Goal: Information Seeking & Learning: Find specific fact

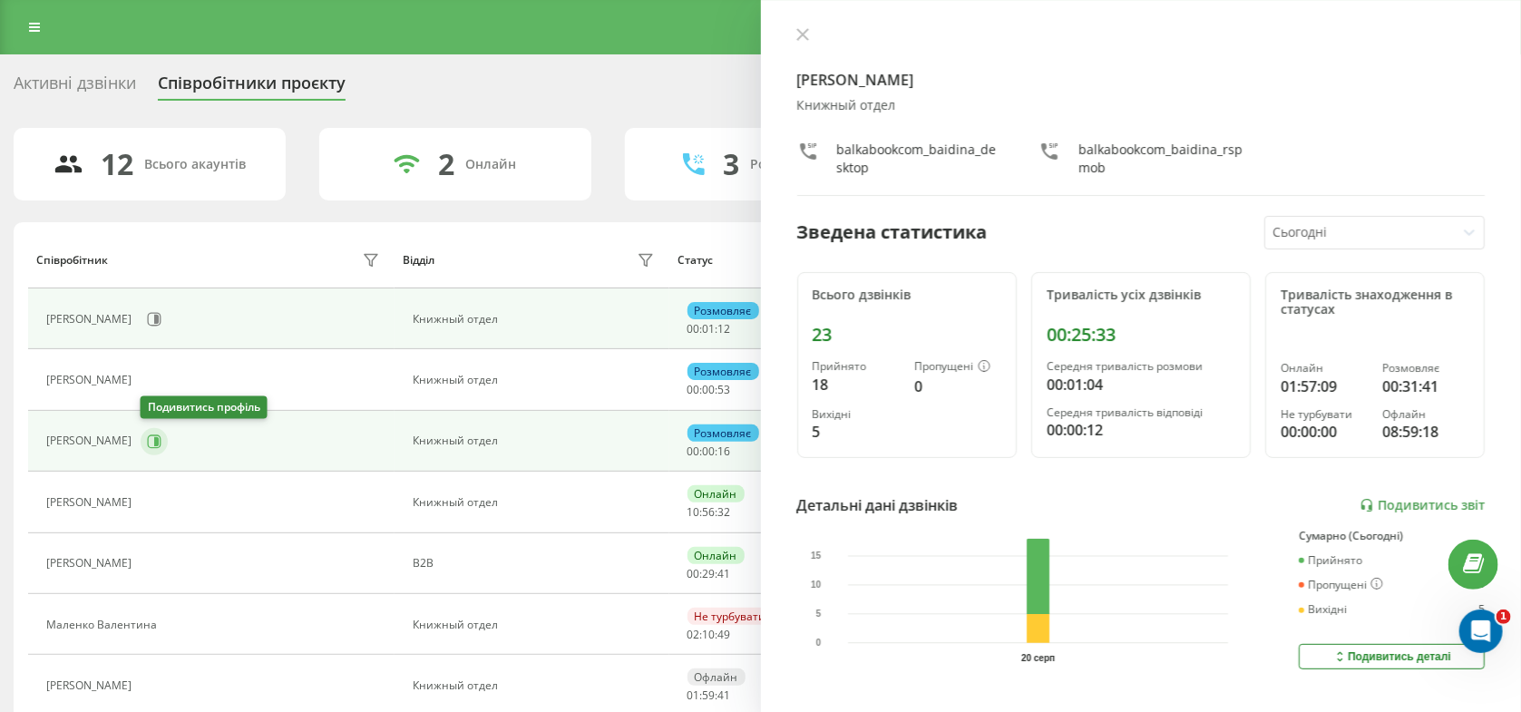
click at [150, 441] on icon at bounding box center [154, 441] width 15 height 15
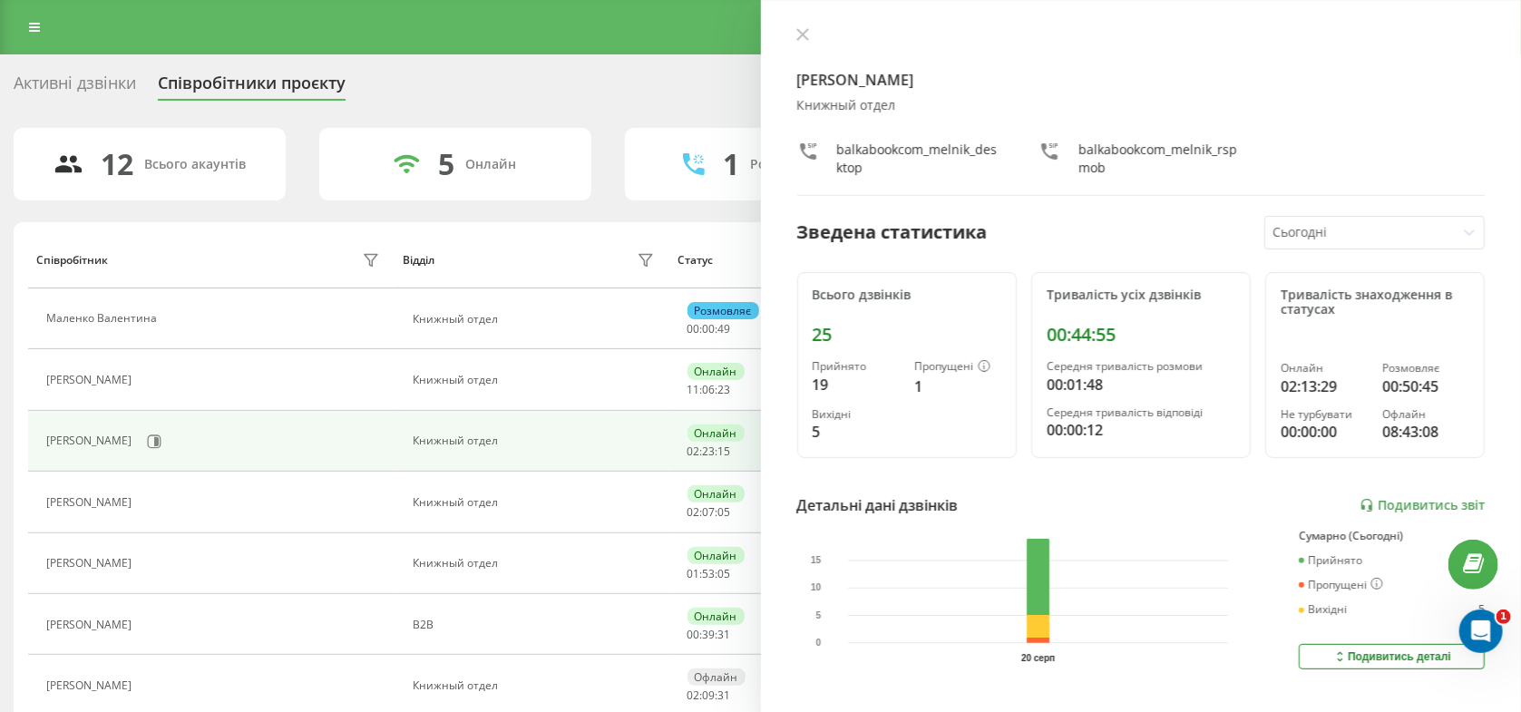
click at [807, 25] on div "Мельник Роман Книжный отдел balkabookcom_melnik_desktop balkabookcom_melnik_rsp…" at bounding box center [1141, 356] width 761 height 712
click at [796, 34] on icon at bounding box center [802, 34] width 13 height 13
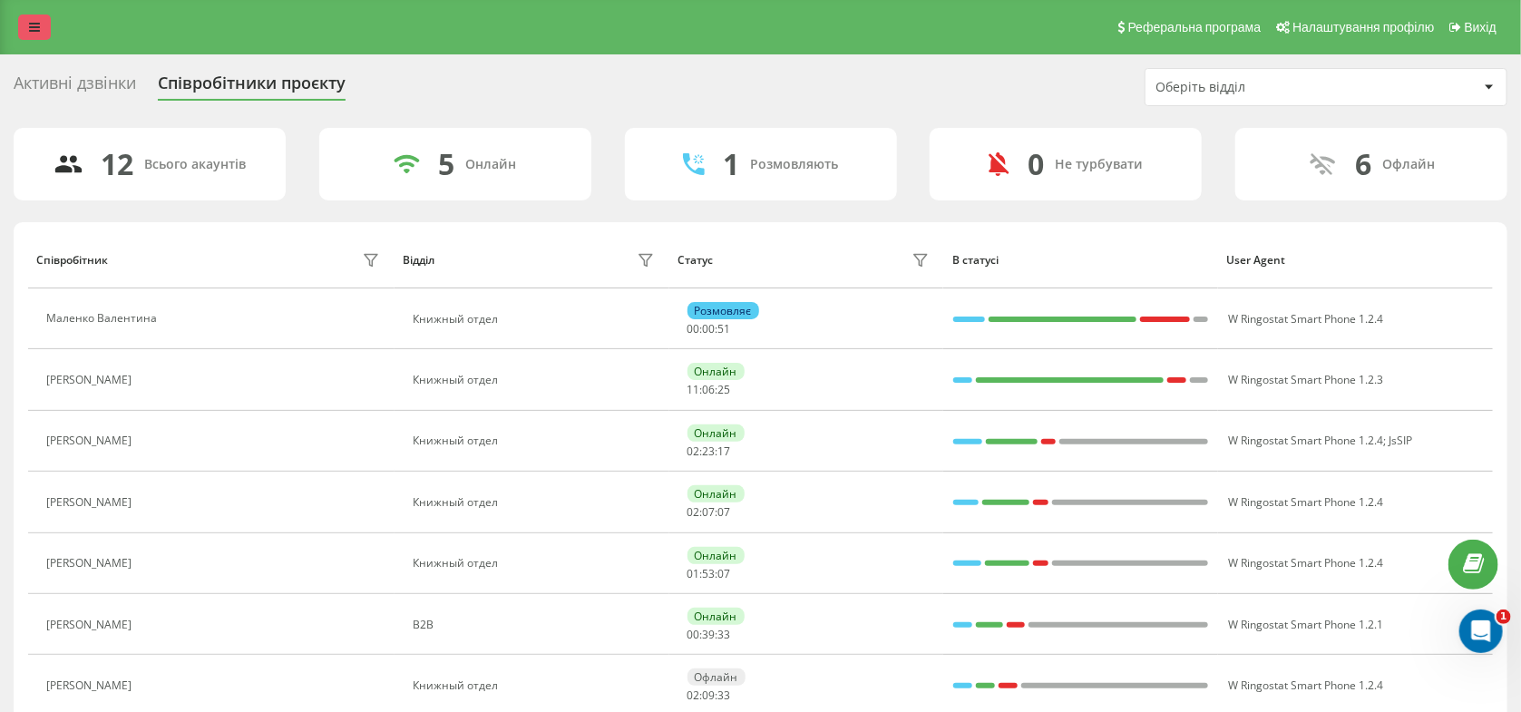
click at [42, 27] on link at bounding box center [34, 27] width 33 height 25
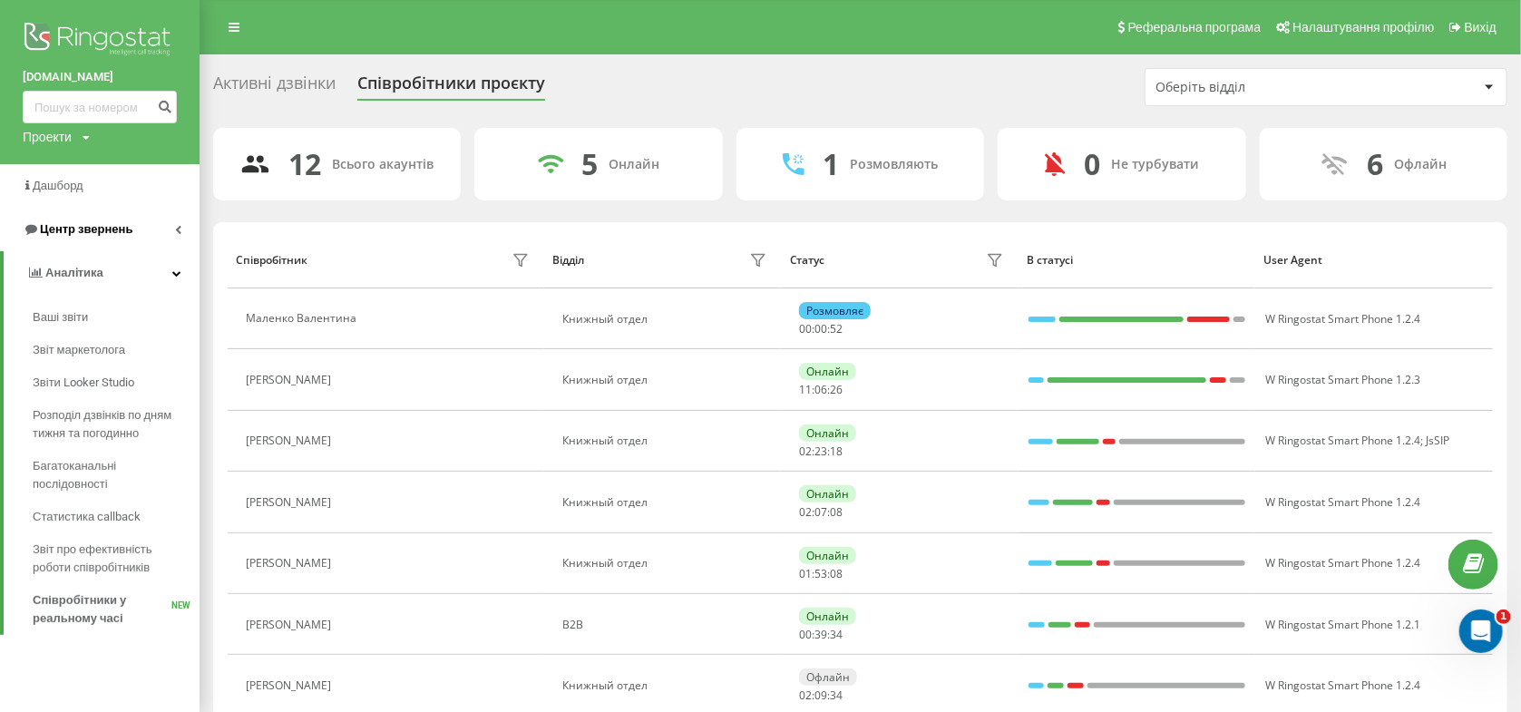
click at [62, 223] on span "Центр звернень" at bounding box center [78, 229] width 110 height 18
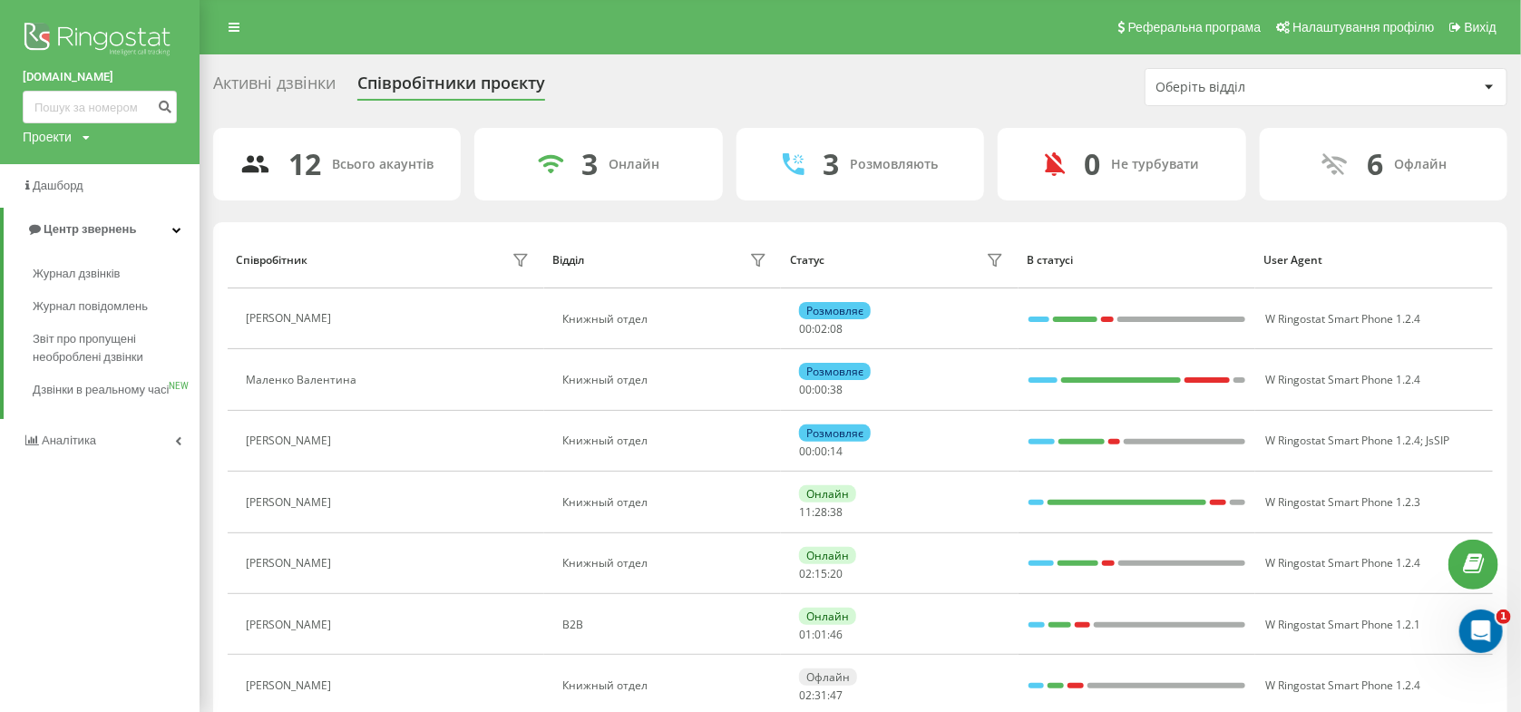
click at [256, 92] on div "Активні дзвінки" at bounding box center [274, 87] width 122 height 28
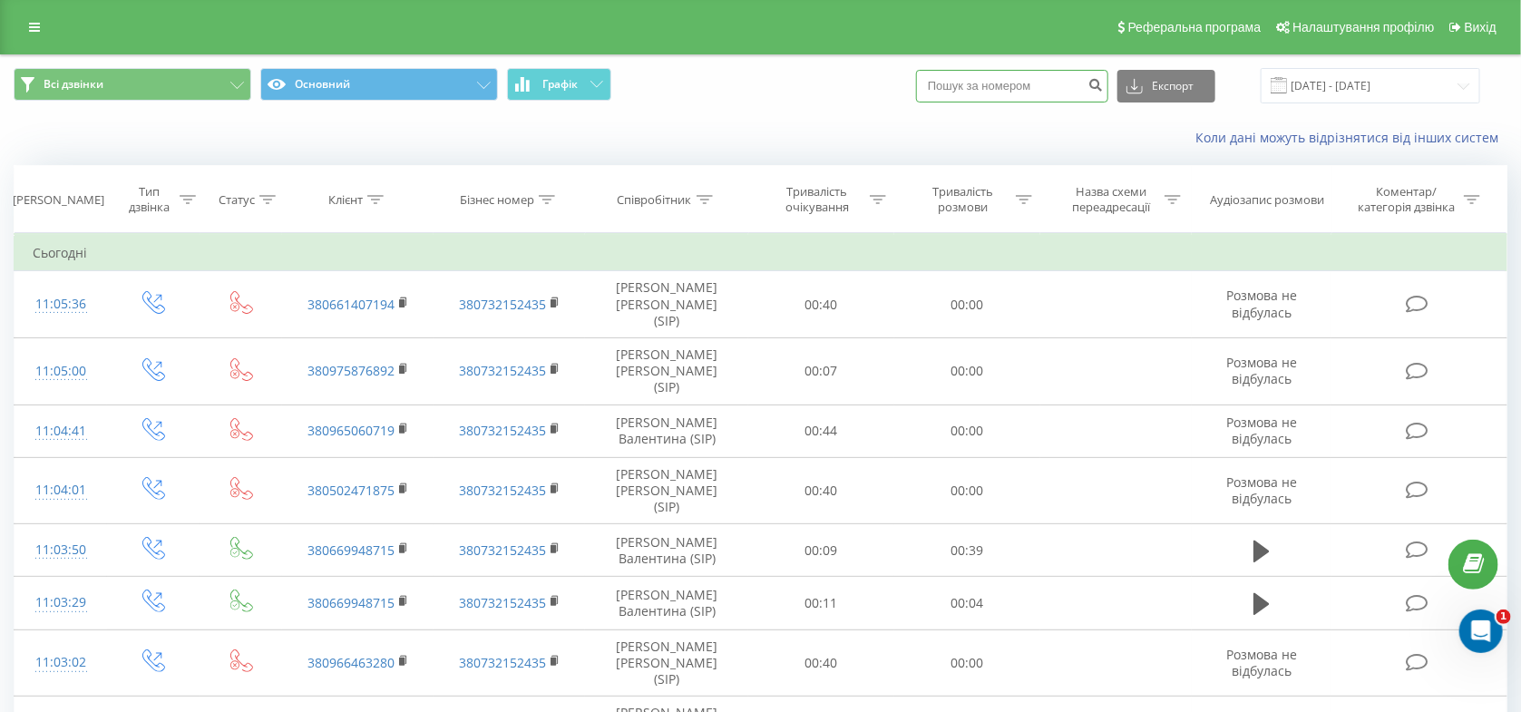
click at [1062, 87] on input at bounding box center [1012, 86] width 192 height 33
paste input "0508662308"
type input "0508662308"
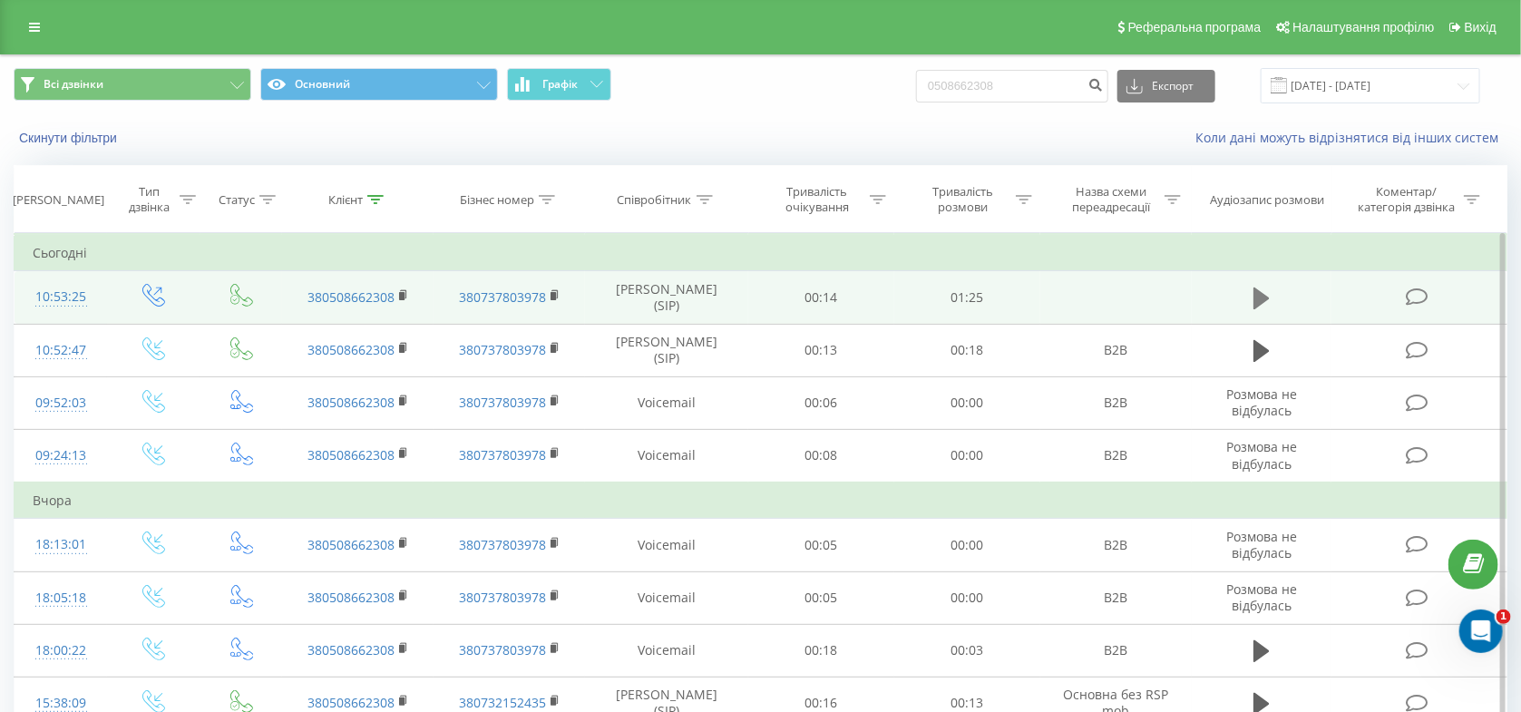
click at [1256, 290] on icon at bounding box center [1261, 298] width 16 height 22
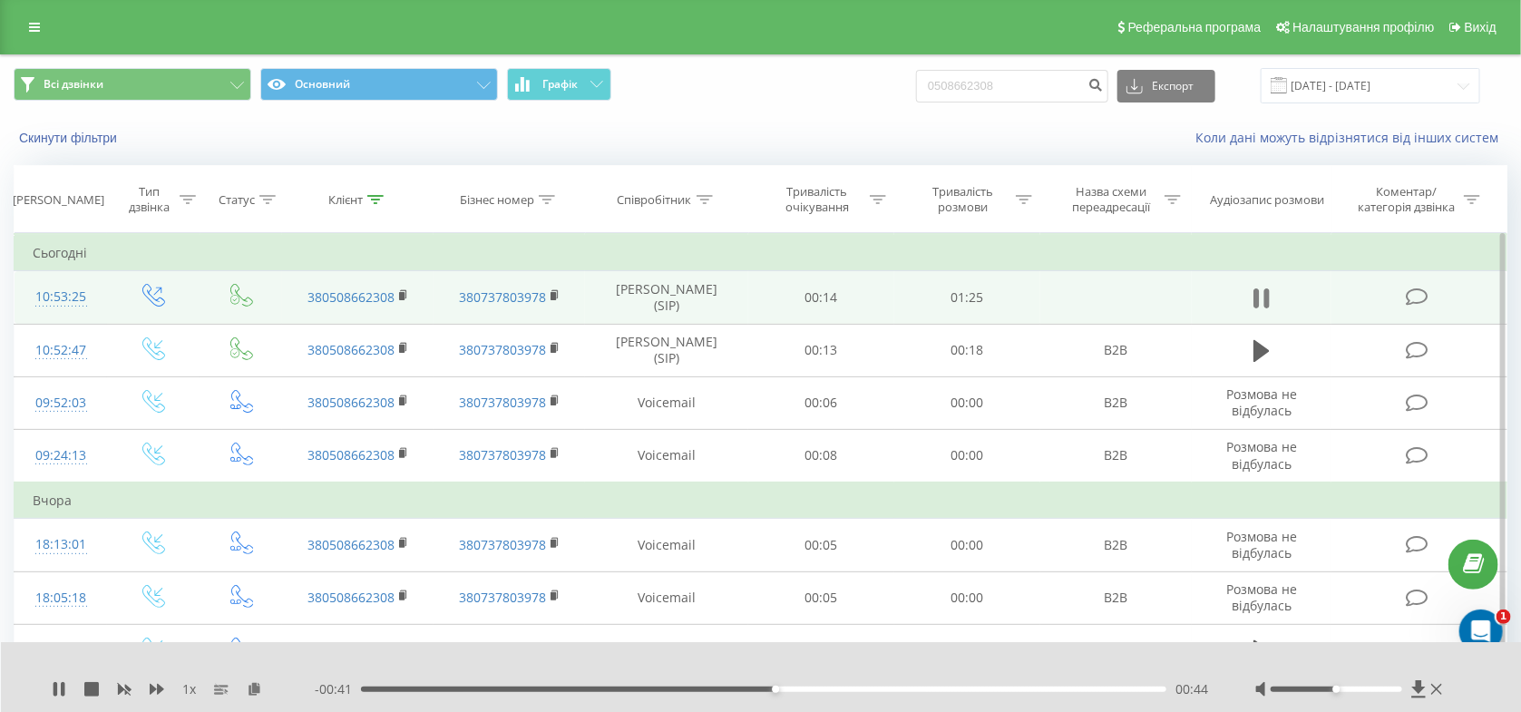
click at [1254, 297] on icon at bounding box center [1255, 298] width 5 height 20
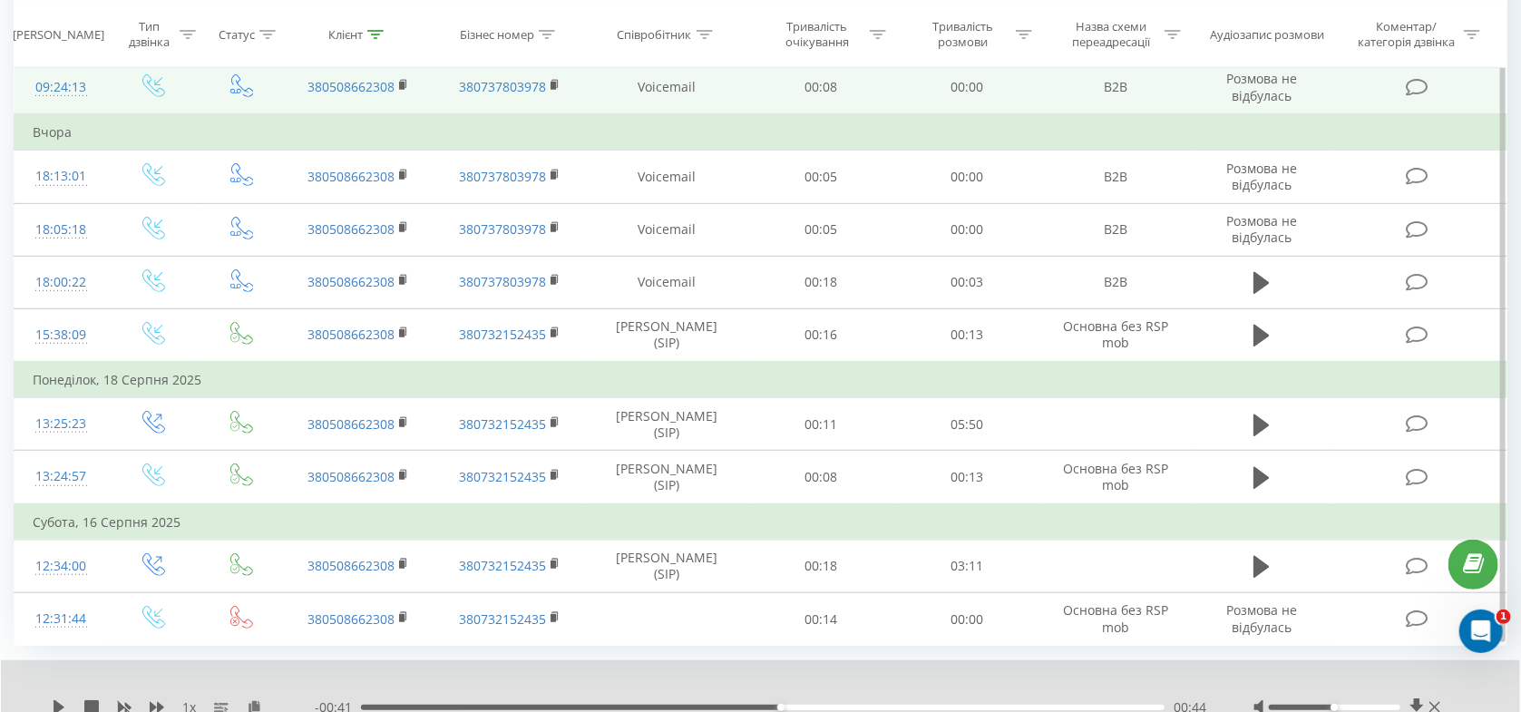
scroll to position [438, 0]
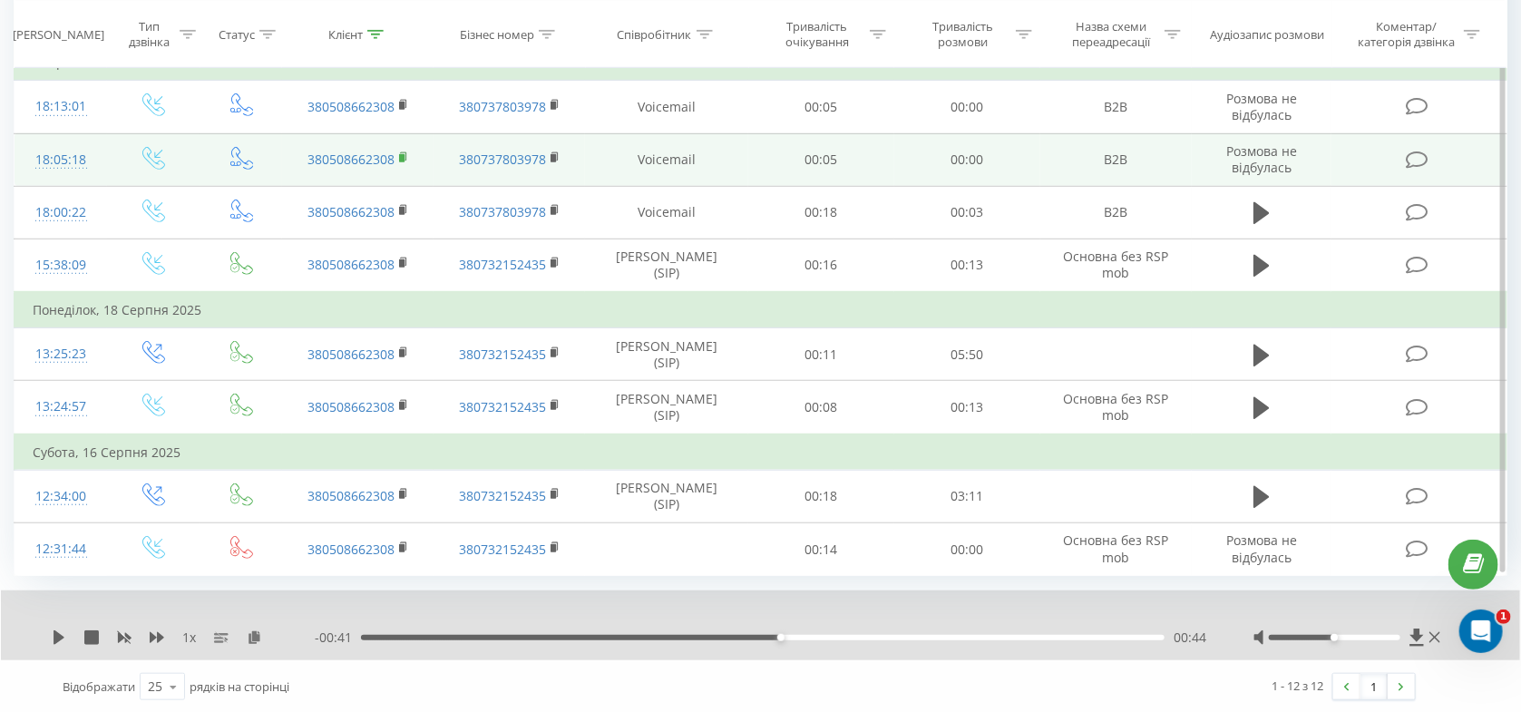
click at [402, 161] on rect at bounding box center [401, 158] width 5 height 8
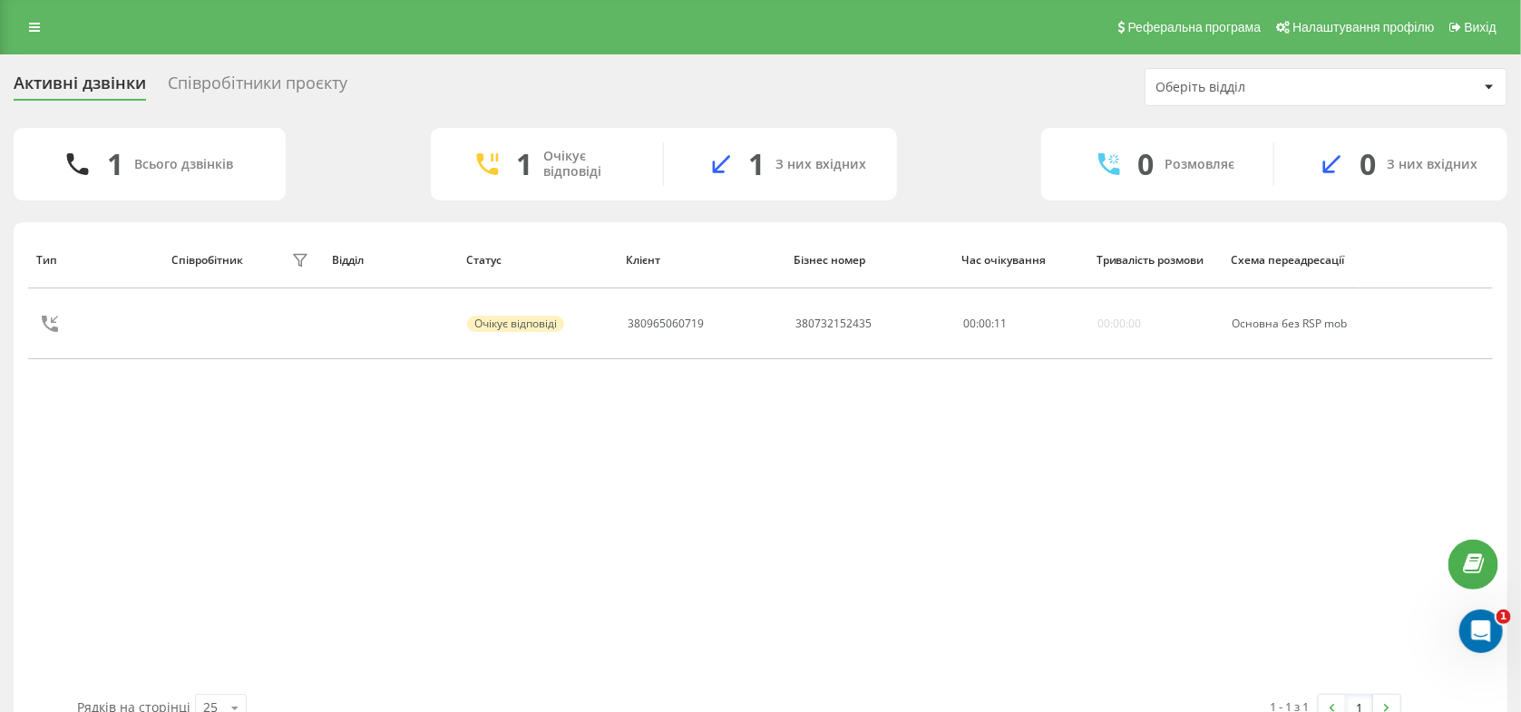
click at [223, 84] on div "Співробітники проєкту" at bounding box center [258, 87] width 180 height 28
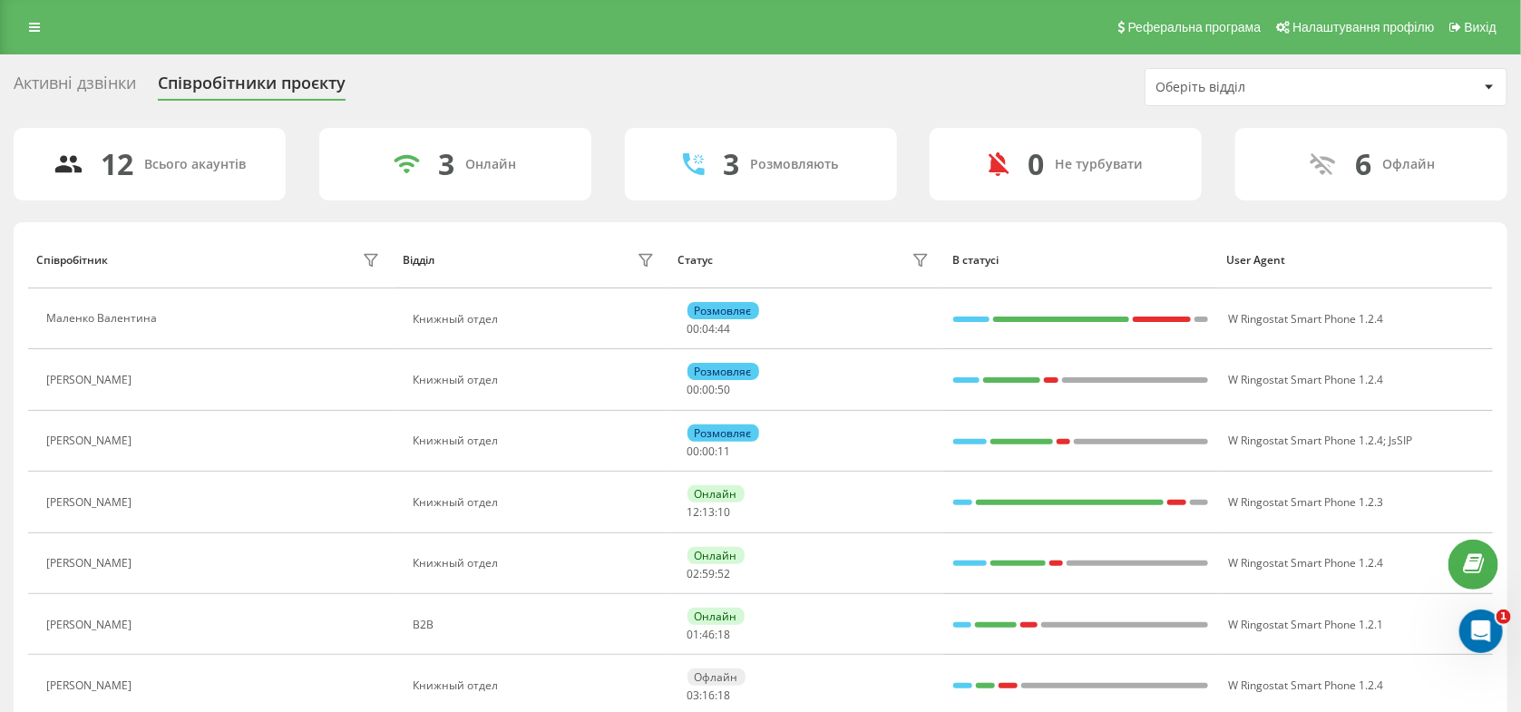
click at [73, 68] on div "Активні дзвінки Співробітники проєкту Оберіть відділ" at bounding box center [761, 87] width 1494 height 38
click at [68, 78] on div "Активні дзвінки" at bounding box center [75, 87] width 122 height 28
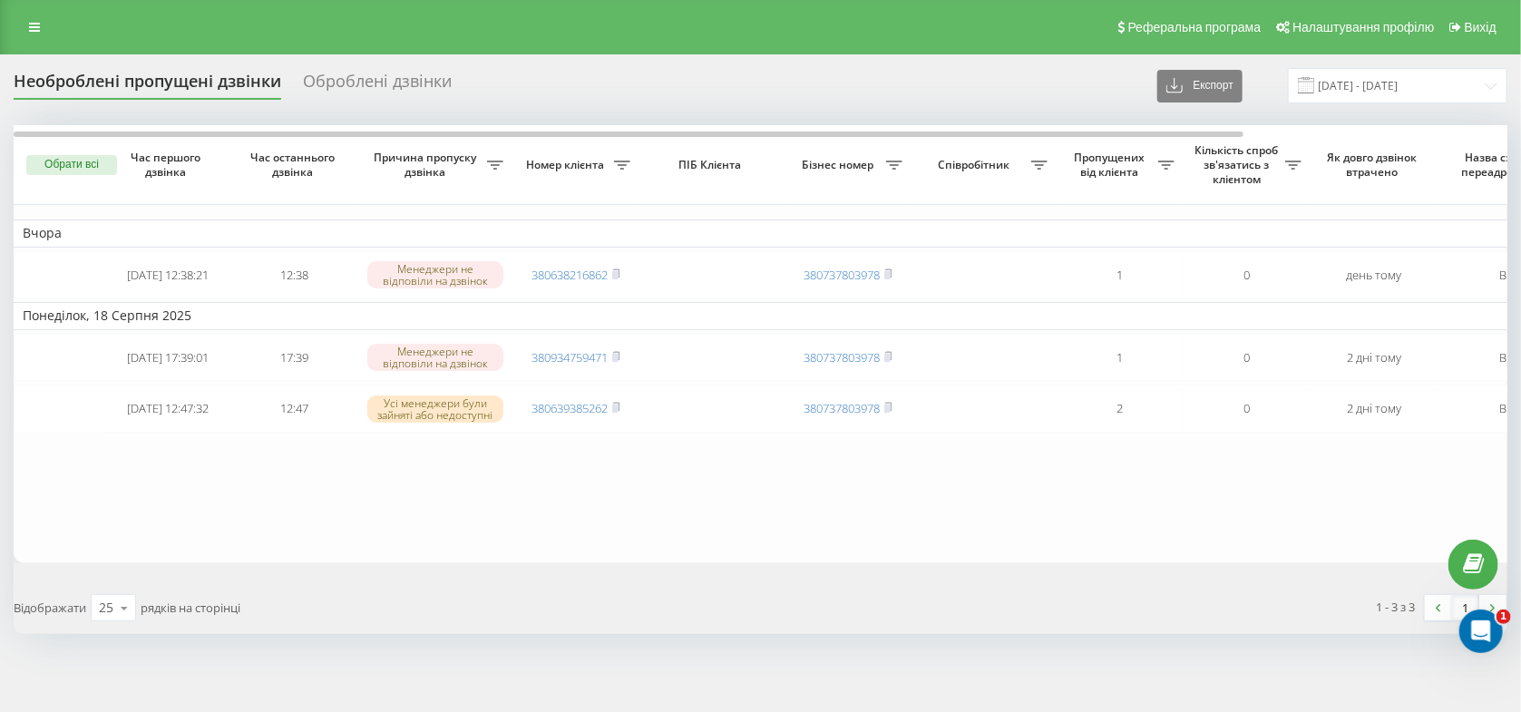
click at [42, 28] on link at bounding box center [34, 27] width 33 height 25
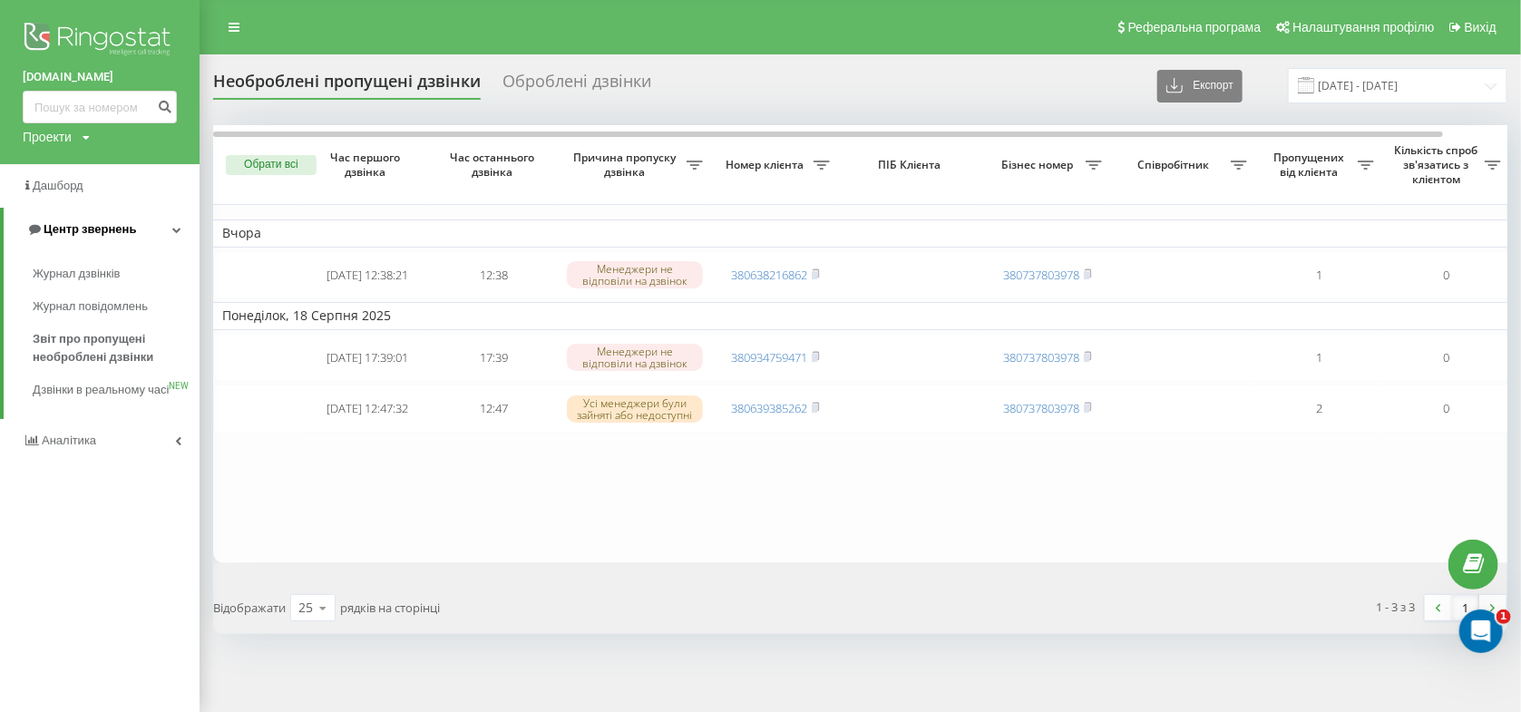
click at [83, 217] on link "Центр звернень" at bounding box center [102, 230] width 196 height 44
click at [83, 226] on span "Центр звернень" at bounding box center [86, 229] width 92 height 14
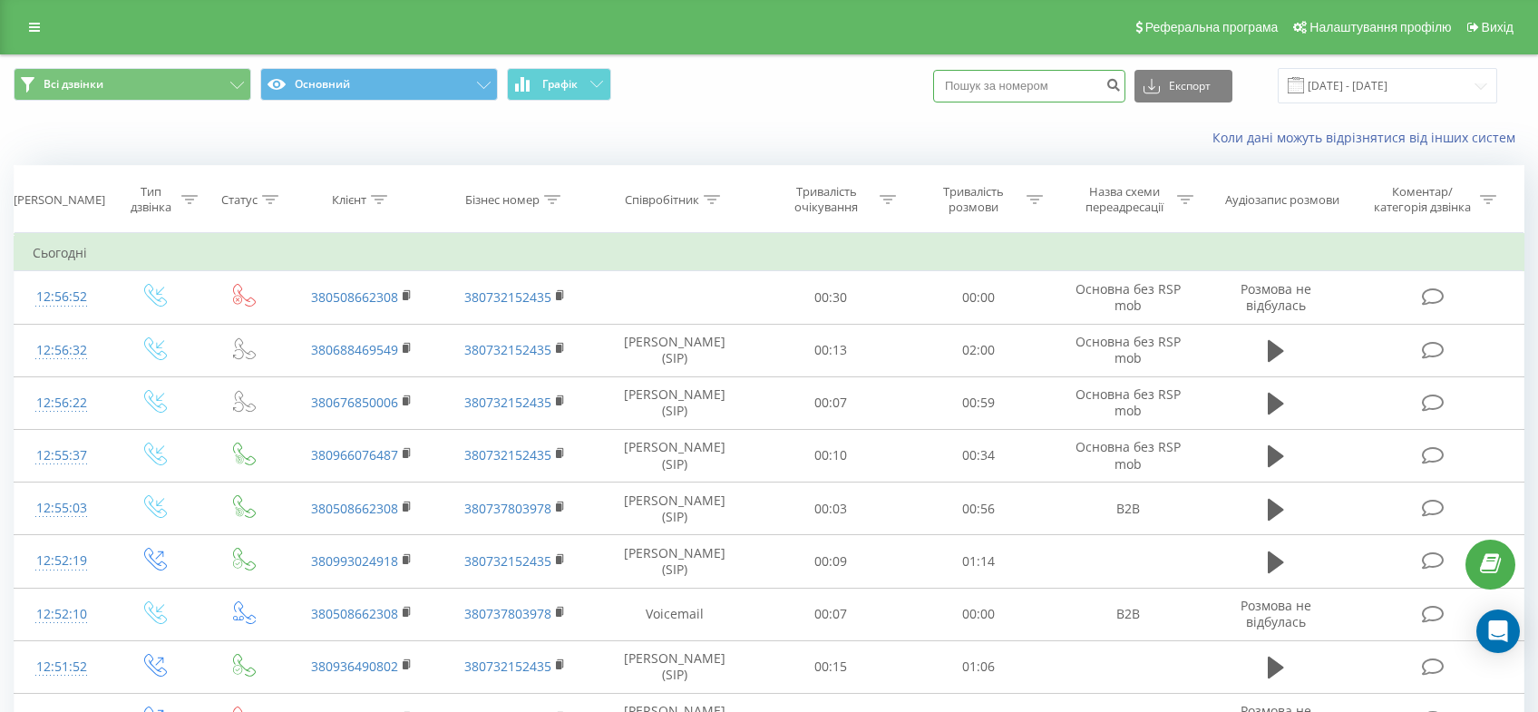
click at [1061, 87] on input at bounding box center [1029, 86] width 192 height 33
paste input "0676850006"
type input "0676850006"
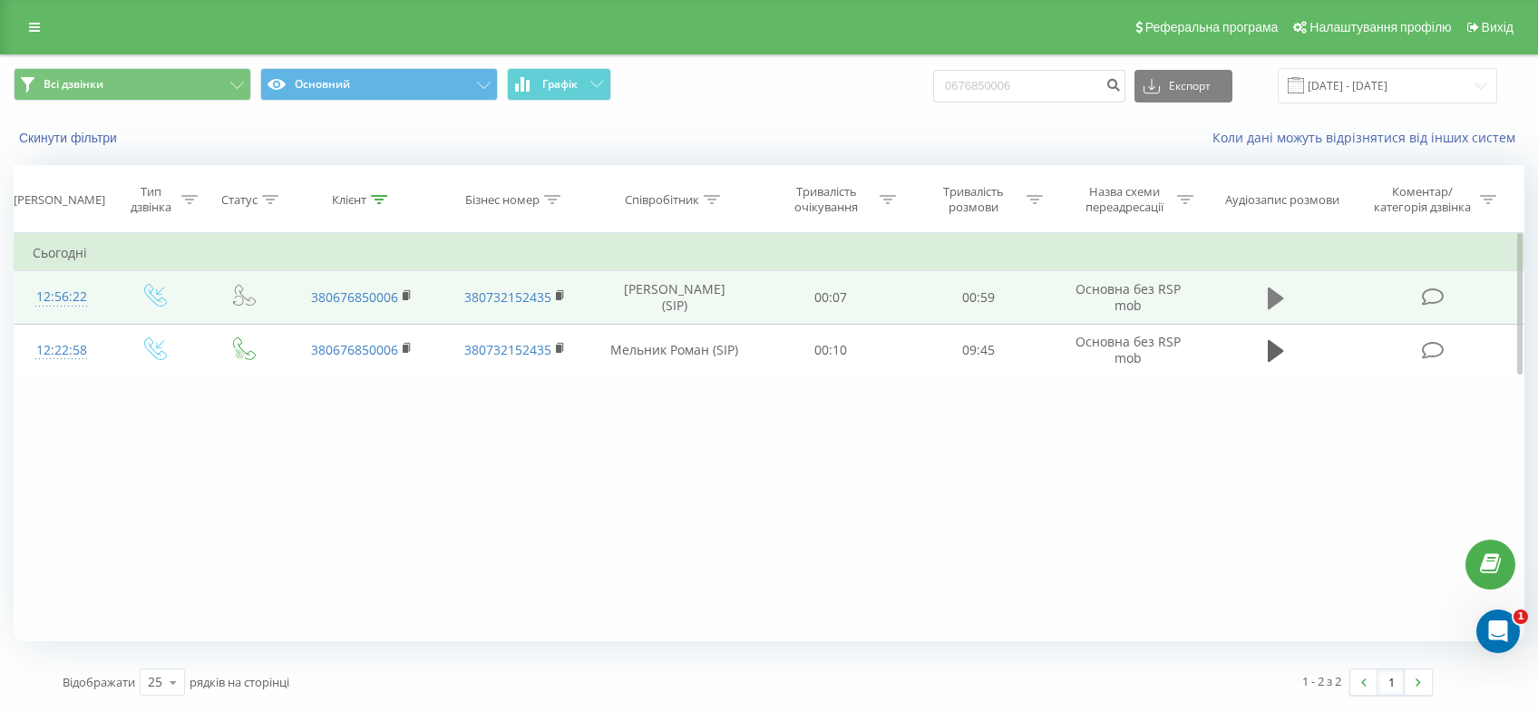
click at [1275, 300] on icon at bounding box center [1276, 298] width 16 height 22
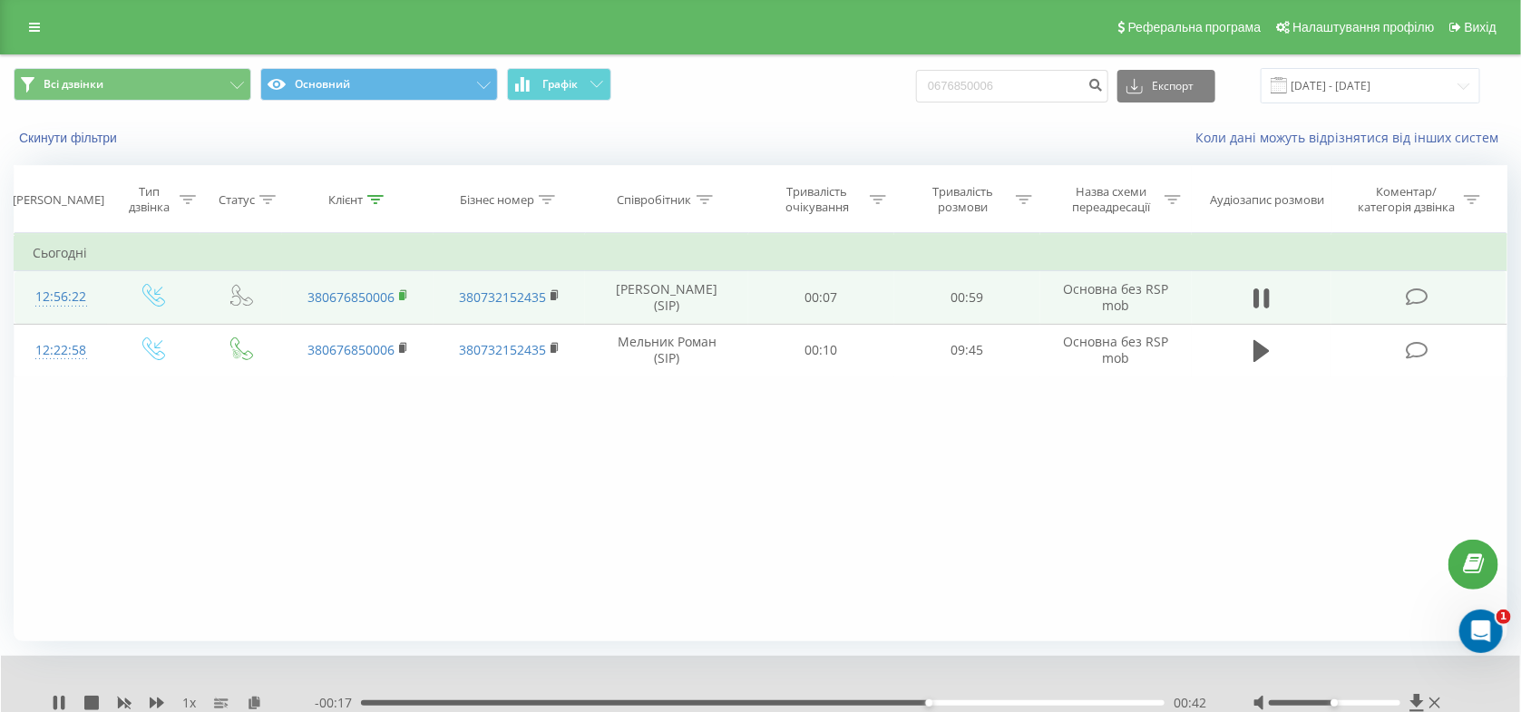
click at [404, 296] on rect at bounding box center [401, 296] width 5 height 8
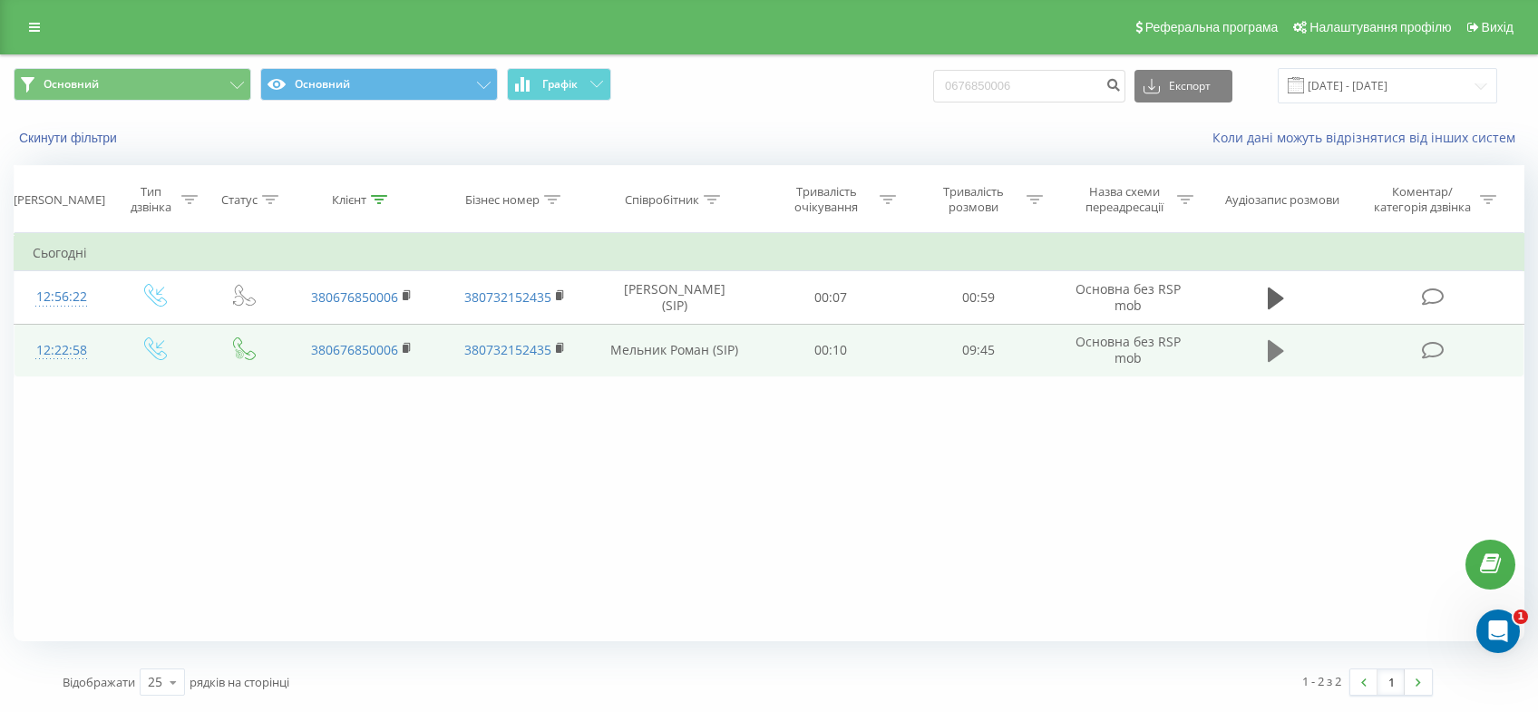
click at [1270, 349] on icon at bounding box center [1276, 351] width 16 height 22
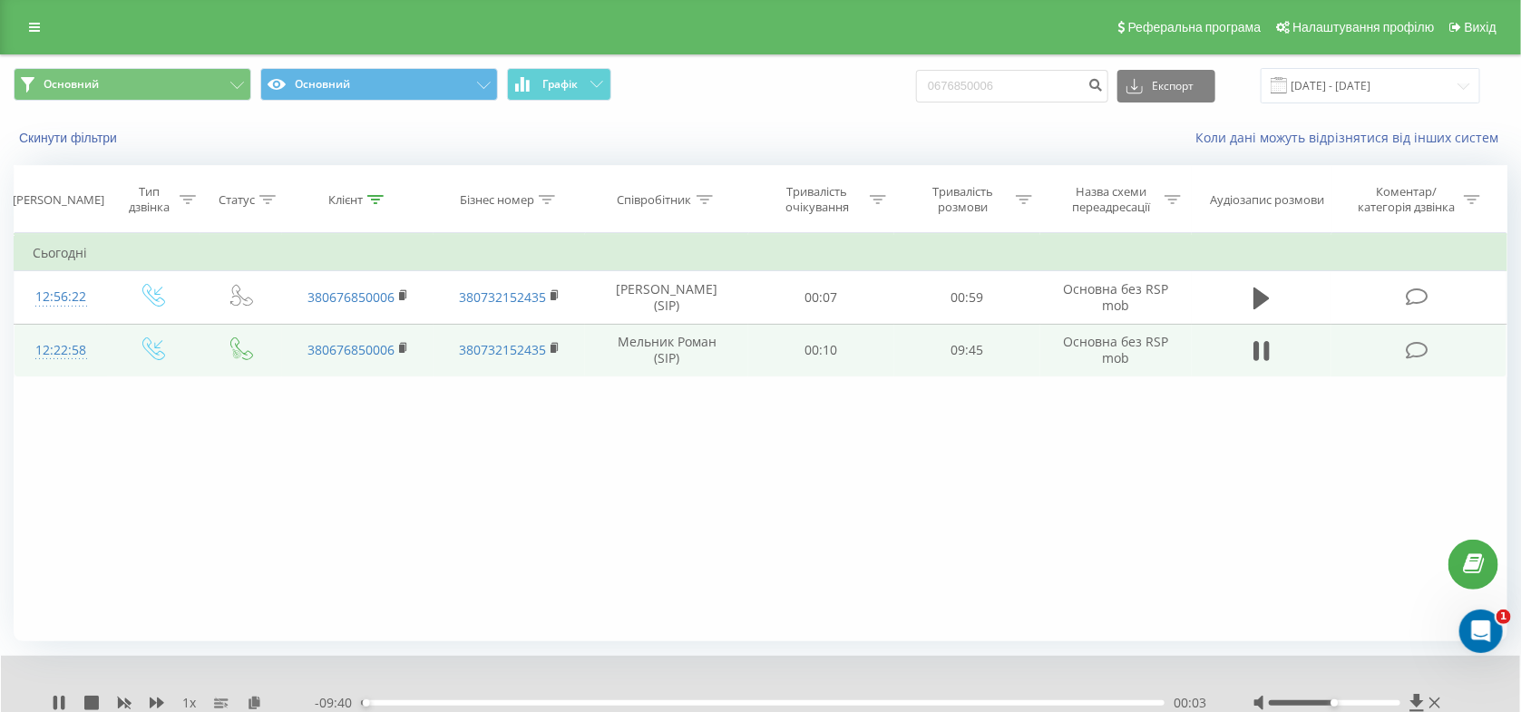
click at [1238, 588] on div "Фільтрувати за умовою Дорівнює Введіть значення Скасувати OK Фільтрувати за умо…" at bounding box center [761, 437] width 1494 height 408
click at [412, 701] on div "00:37" at bounding box center [762, 702] width 803 height 5
click at [446, 705] on div "00:37" at bounding box center [762, 702] width 803 height 5
click at [518, 703] on div "01:02" at bounding box center [762, 702] width 803 height 5
click at [594, 705] on div "02:49" at bounding box center [762, 702] width 803 height 5
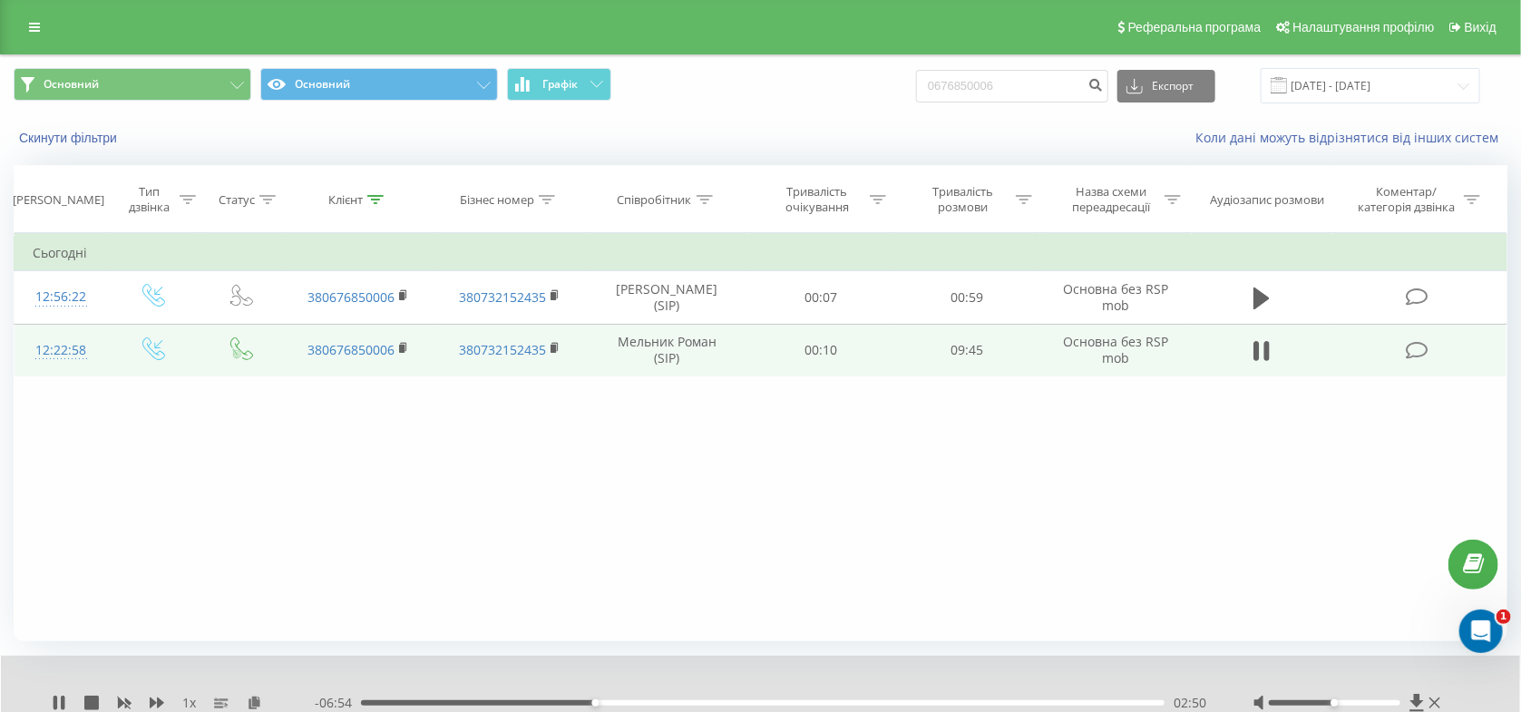
click at [659, 704] on div "02:50" at bounding box center [762, 702] width 803 height 5
click at [738, 701] on div "00:00" at bounding box center [762, 702] width 803 height 5
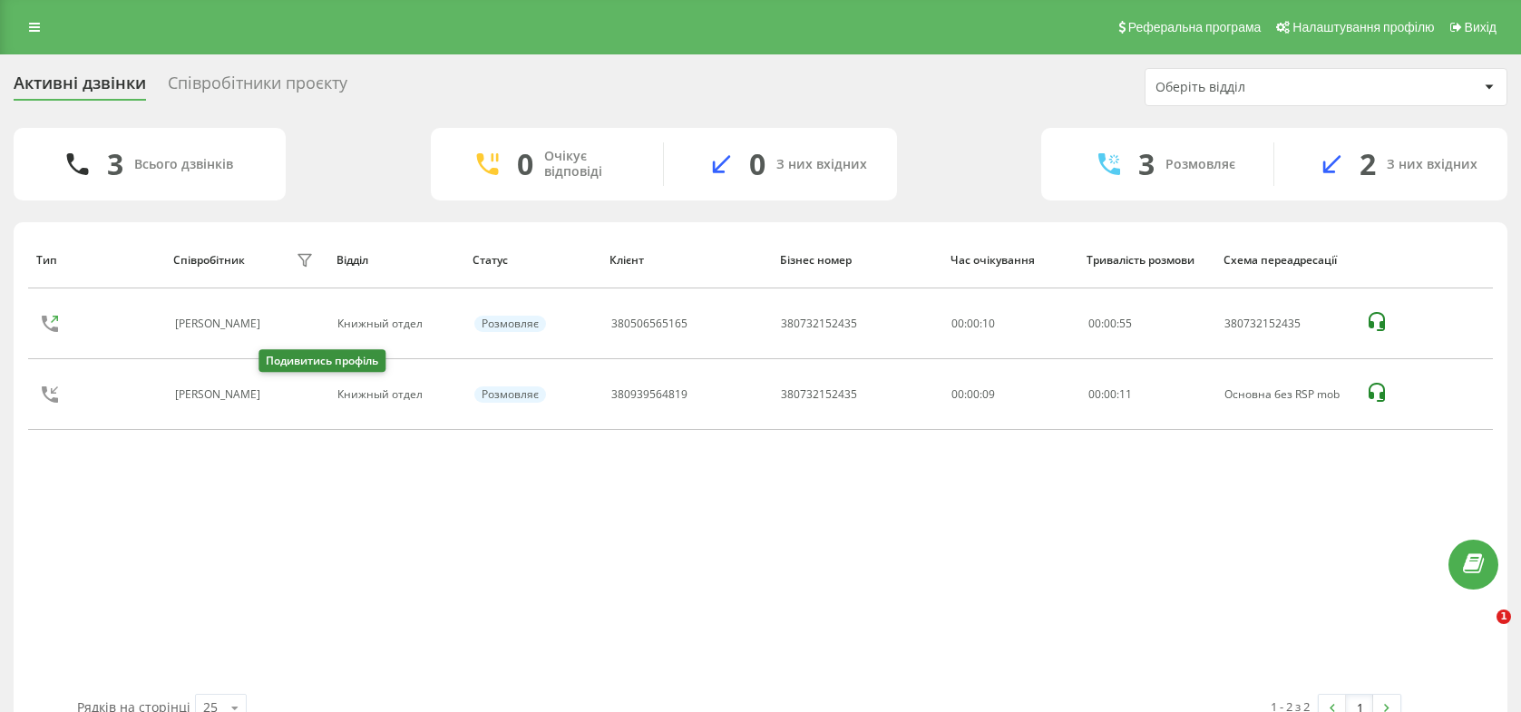
click at [273, 394] on icon at bounding box center [280, 394] width 15 height 15
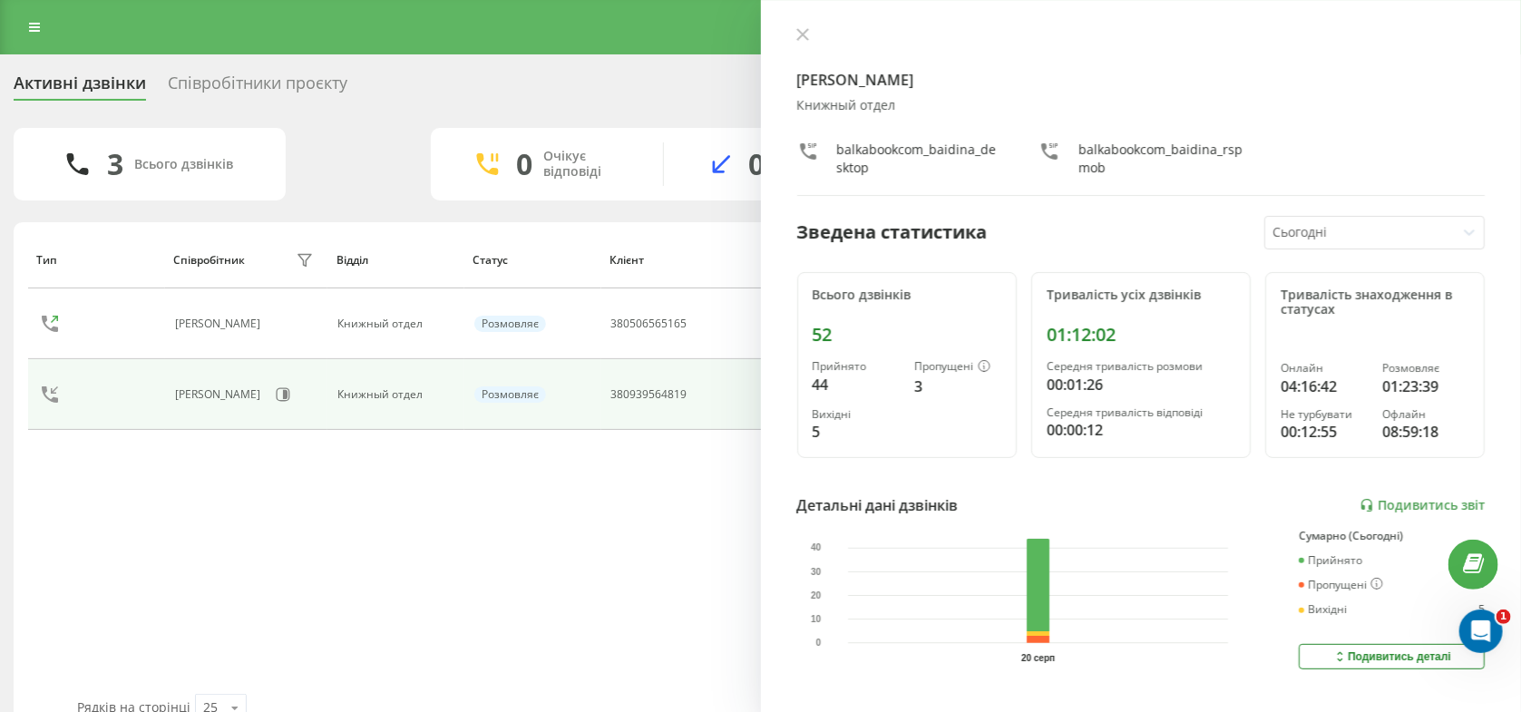
click at [1371, 512] on div "Детальні дані дзвінків Подивитись звіт" at bounding box center [1141, 505] width 688 height 22
click at [1396, 499] on link "Подивитись звіт" at bounding box center [1421, 505] width 125 height 15
click at [32, 27] on icon at bounding box center [34, 27] width 11 height 13
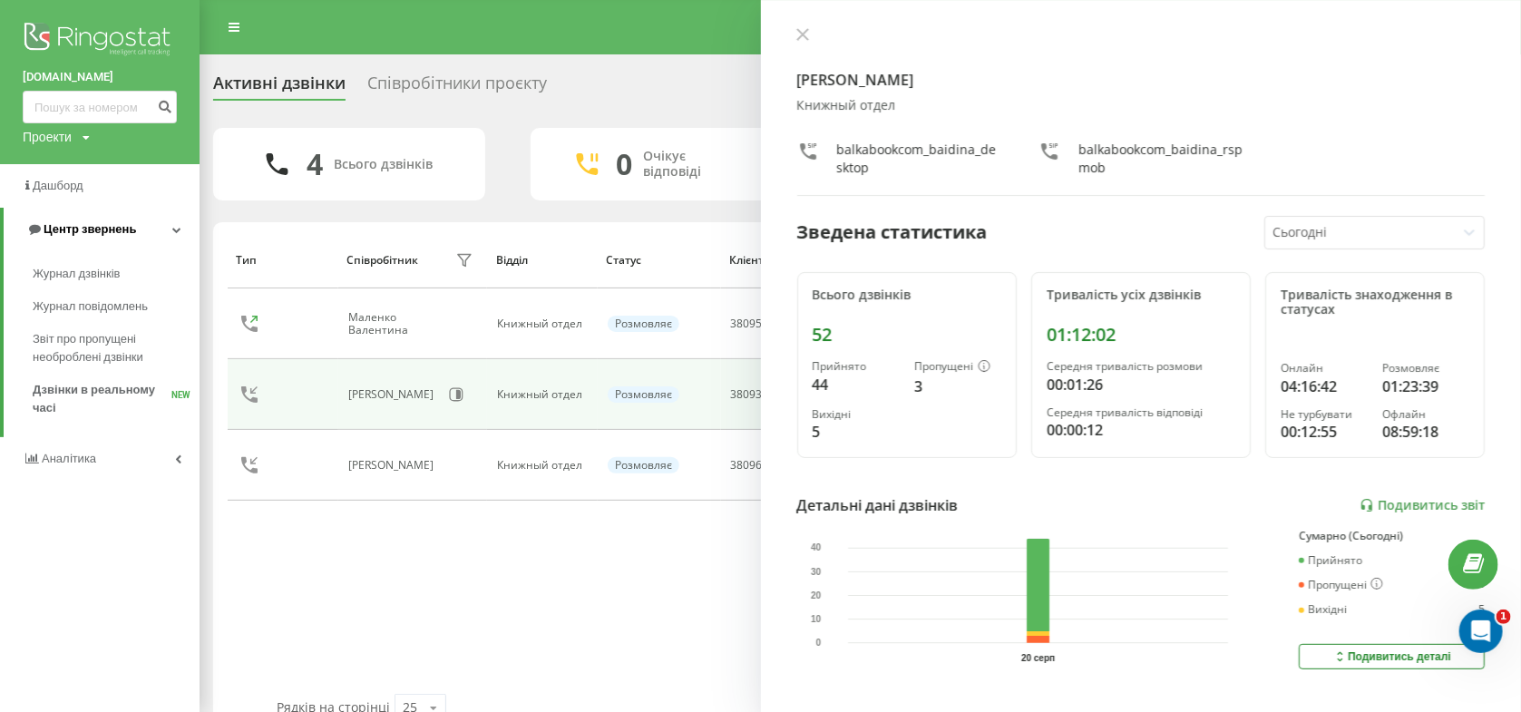
click at [82, 223] on span "Центр звернень" at bounding box center [81, 229] width 110 height 18
click at [83, 220] on link "Центр звернень" at bounding box center [99, 230] width 199 height 44
click at [79, 269] on span "Журнал дзвінків" at bounding box center [81, 274] width 96 height 18
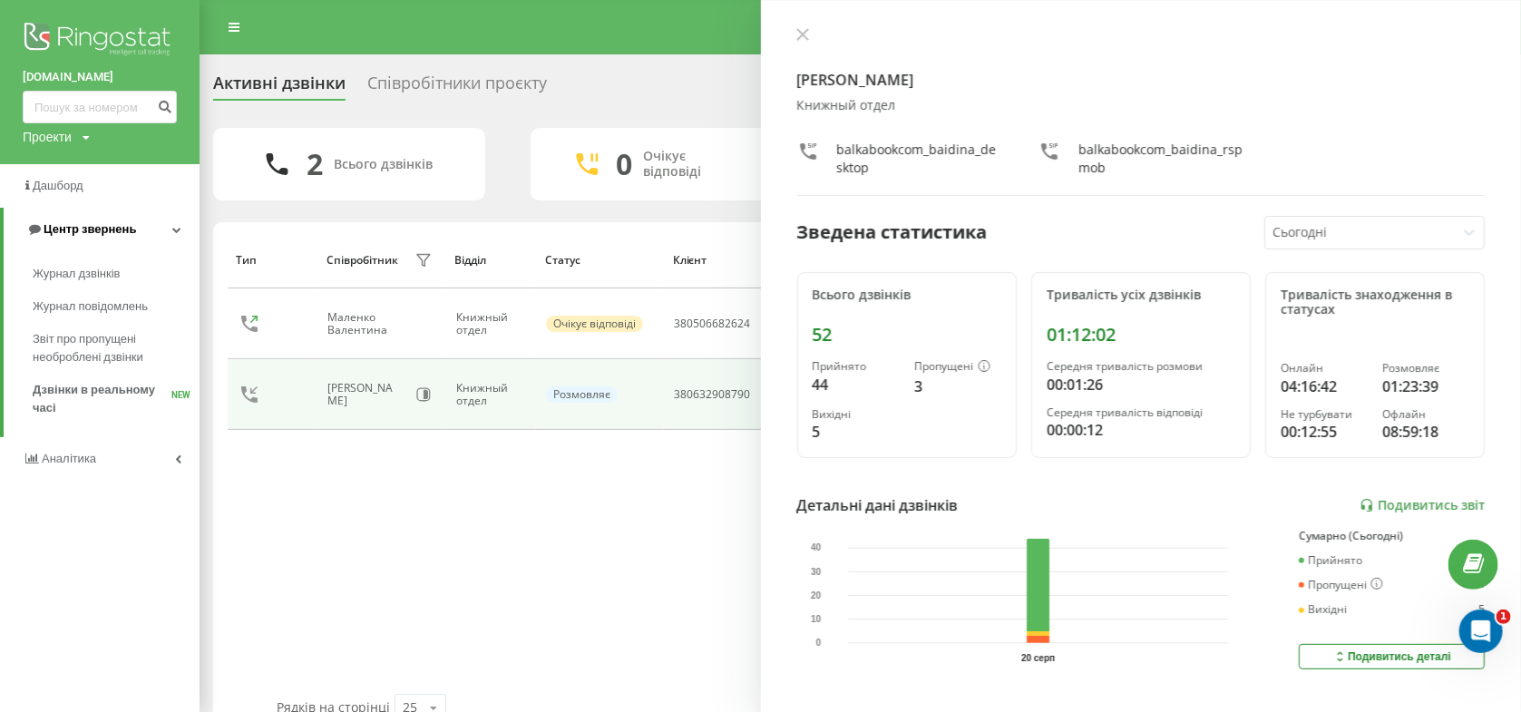
click at [105, 236] on span "Центр звернень" at bounding box center [90, 229] width 92 height 14
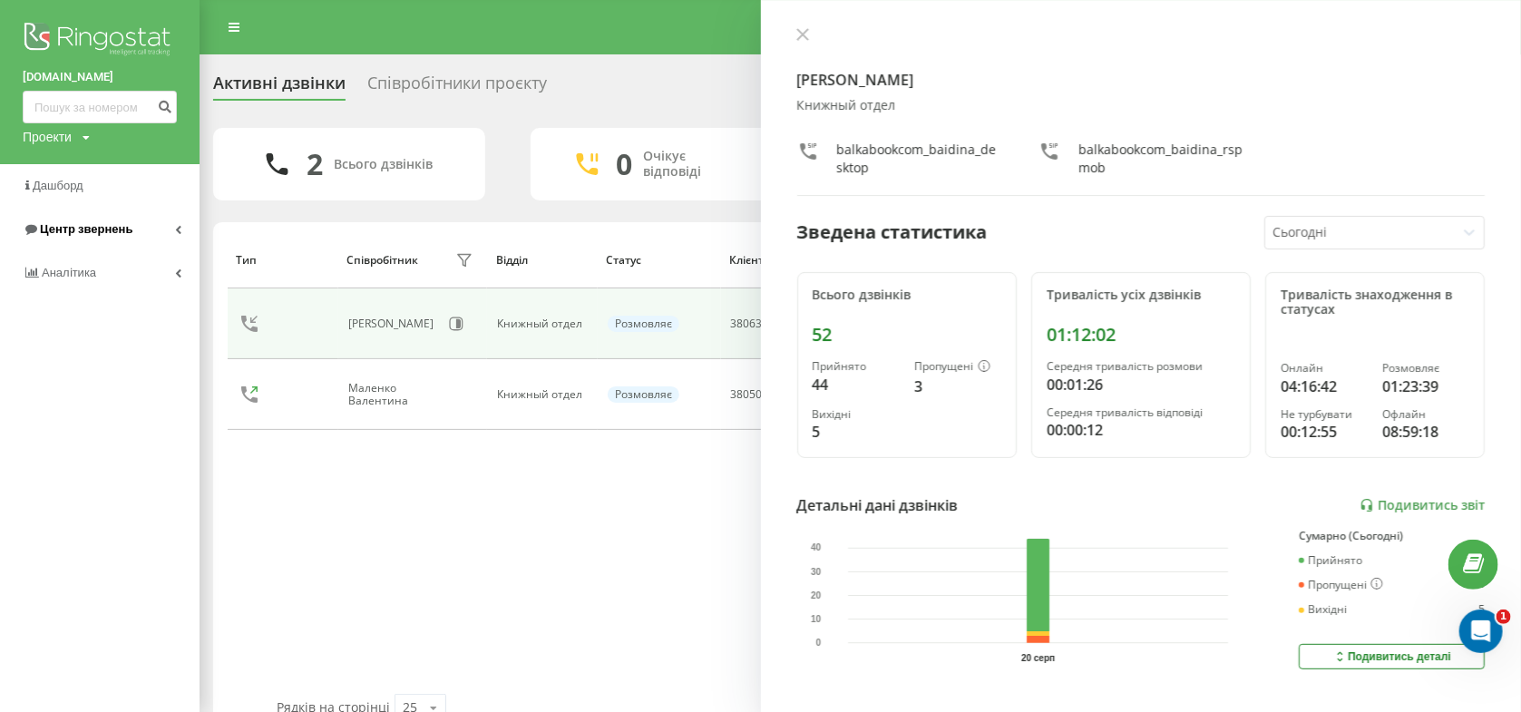
click at [105, 236] on span "Центр звернень" at bounding box center [86, 229] width 92 height 14
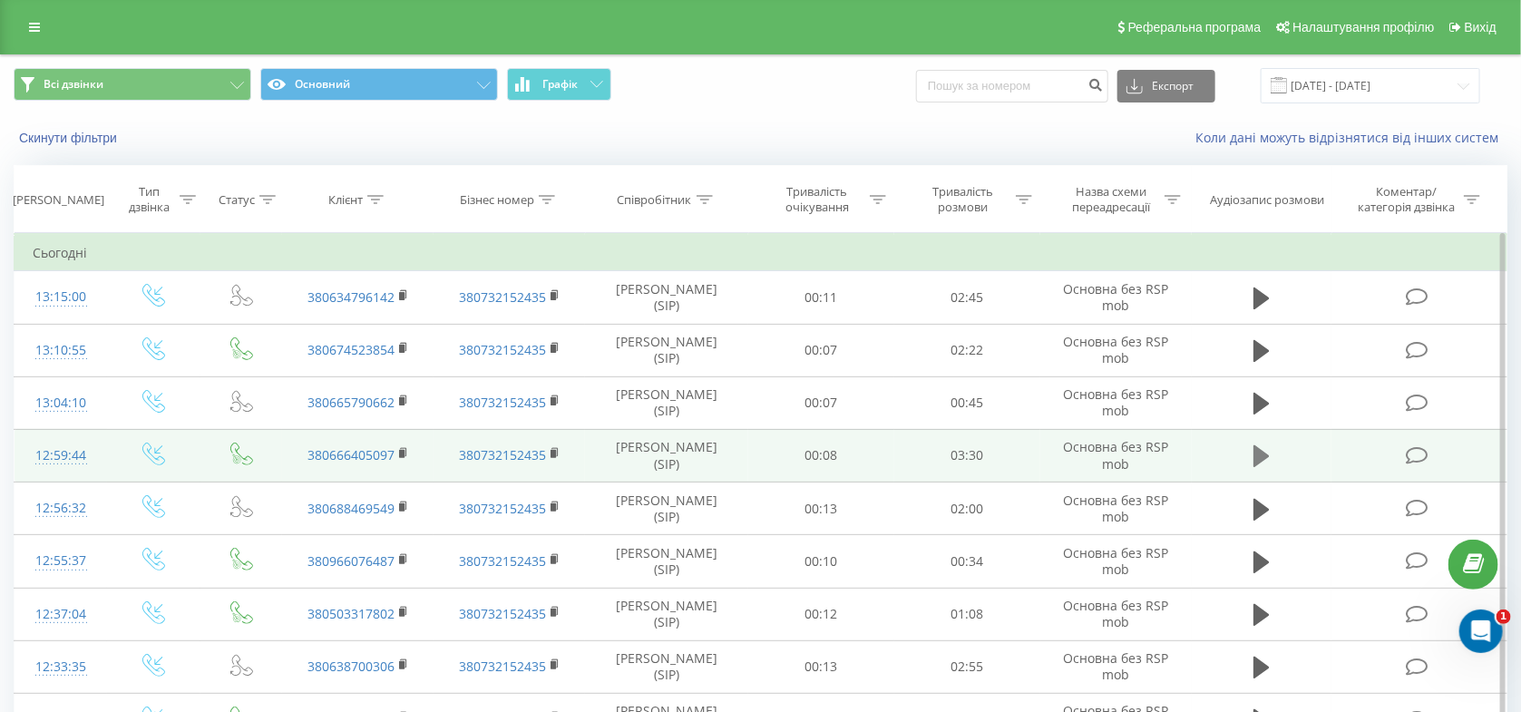
click at [1260, 463] on icon at bounding box center [1261, 456] width 16 height 22
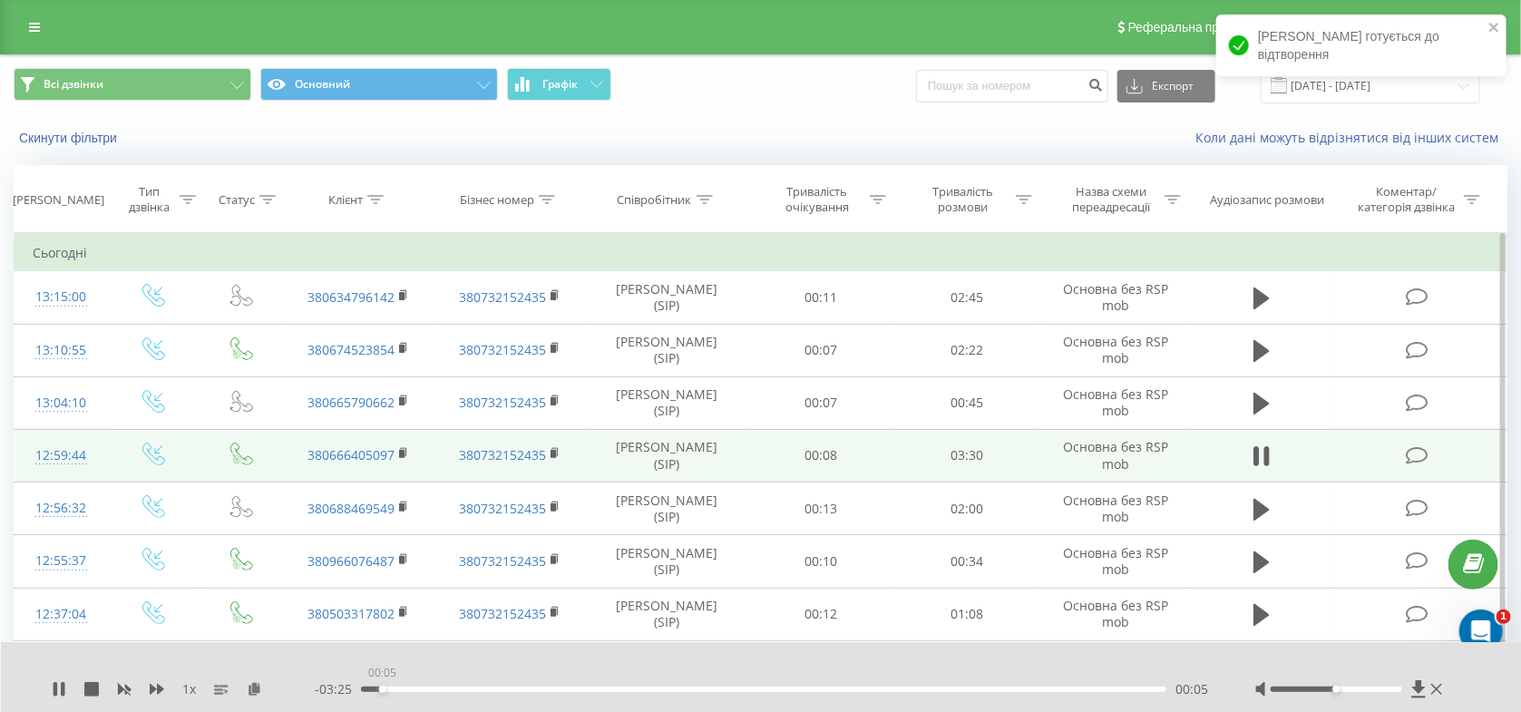
click at [382, 691] on div "00:05" at bounding box center [763, 688] width 805 height 5
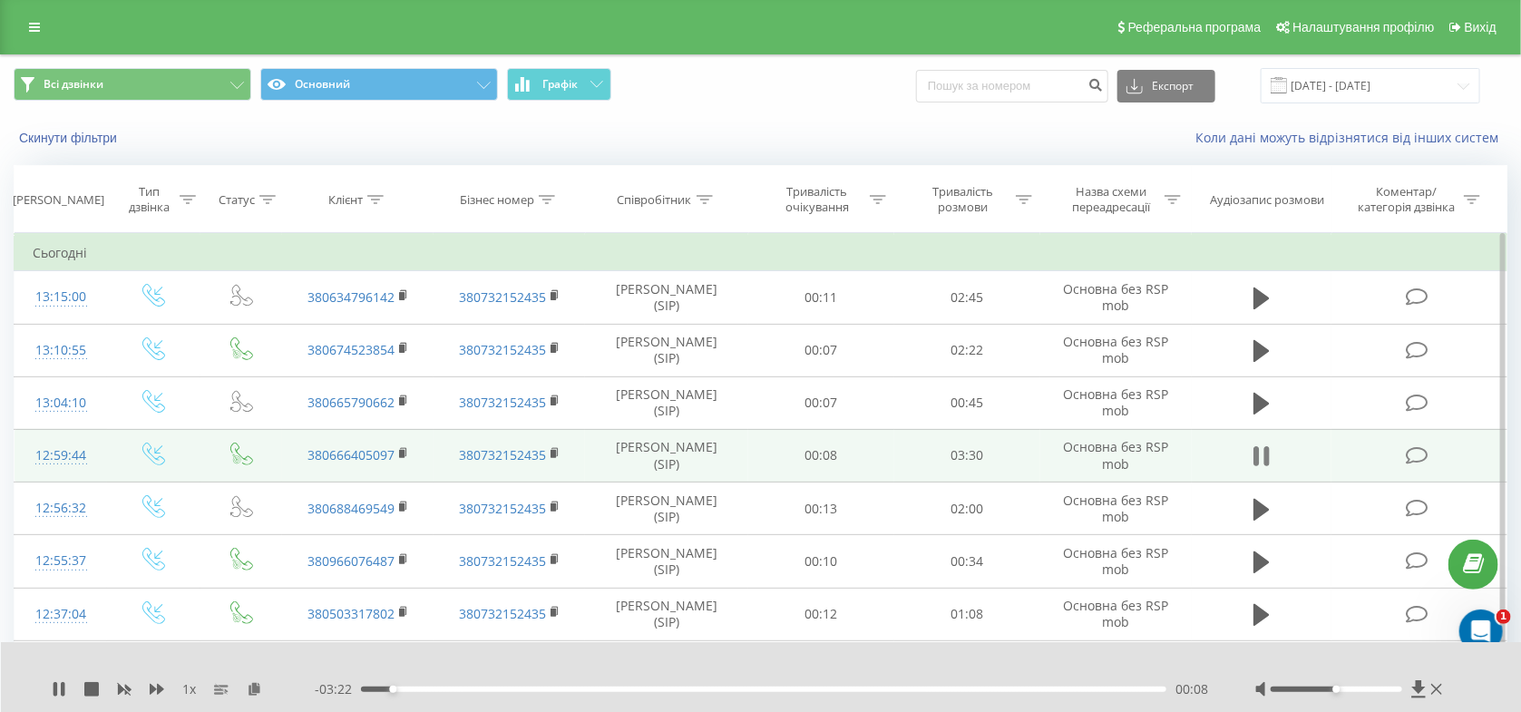
click at [1258, 457] on icon at bounding box center [1255, 456] width 5 height 20
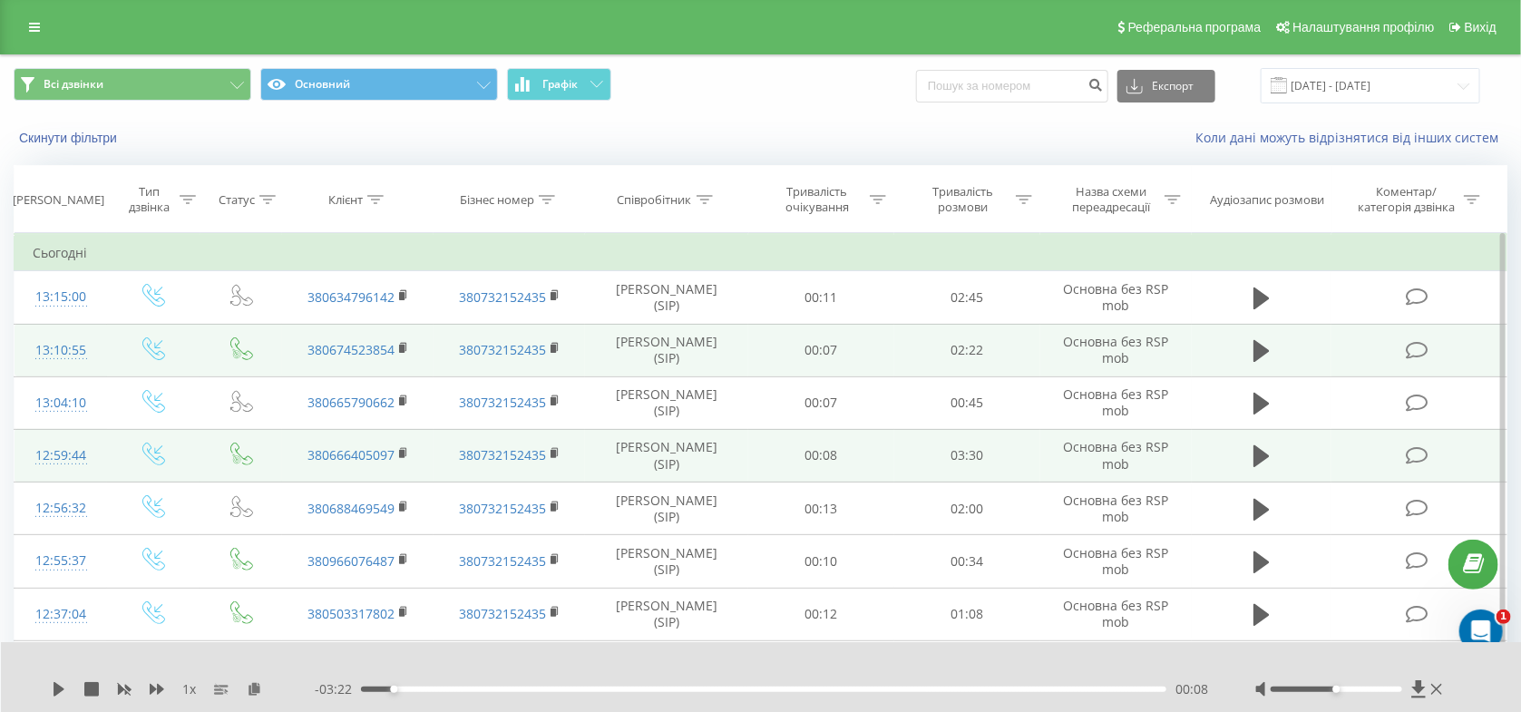
click at [1247, 351] on td at bounding box center [1262, 350] width 140 height 53
click at [1270, 352] on icon at bounding box center [1261, 350] width 16 height 25
drag, startPoint x: 369, startPoint y: 686, endPoint x: 379, endPoint y: 686, distance: 10.0
click at [371, 686] on div "00:01" at bounding box center [763, 688] width 805 height 5
click at [383, 686] on div "00:04" at bounding box center [763, 688] width 805 height 5
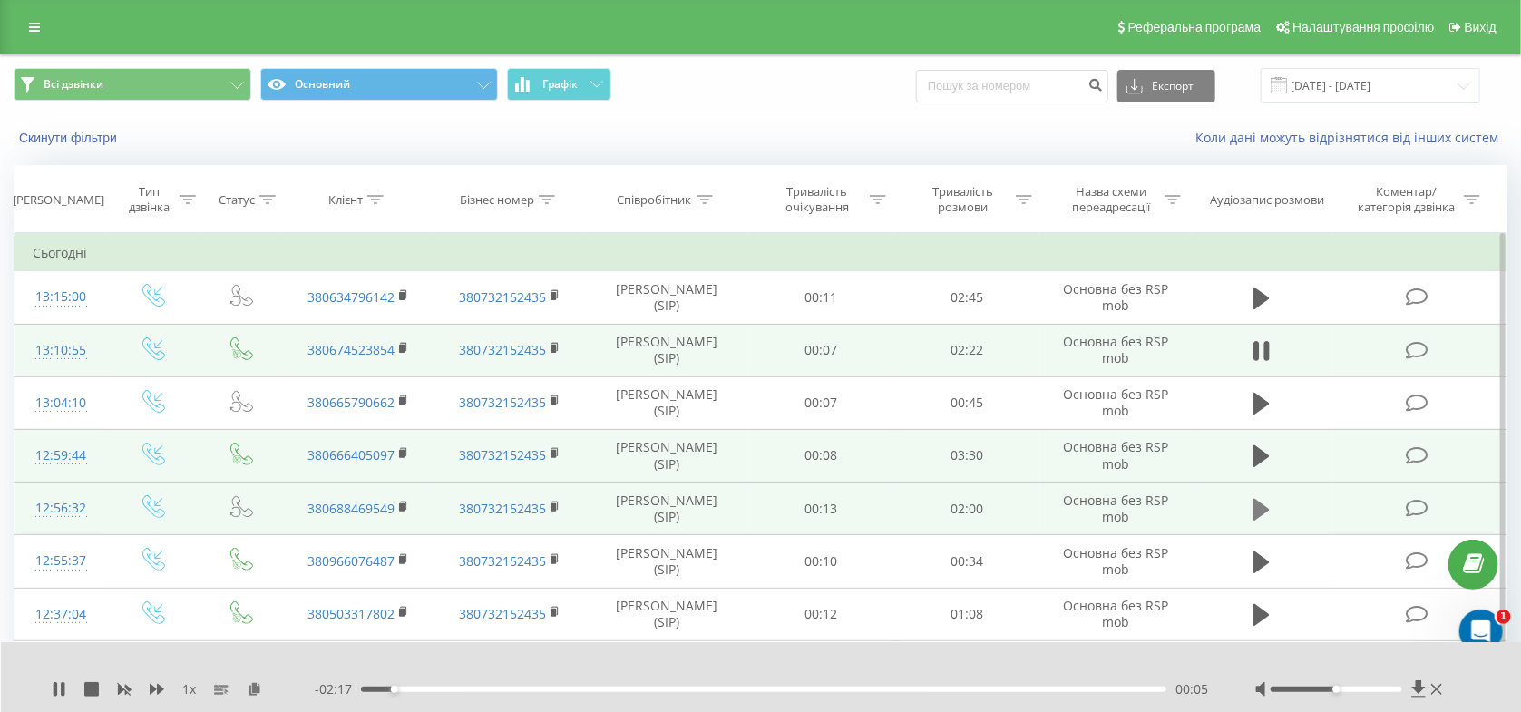
click at [1257, 501] on icon at bounding box center [1261, 509] width 16 height 22
drag, startPoint x: 378, startPoint y: 687, endPoint x: 389, endPoint y: 686, distance: 10.9
click at [381, 687] on div "00:00" at bounding box center [763, 688] width 805 height 5
click at [404, 686] on div "00:06" at bounding box center [763, 688] width 805 height 5
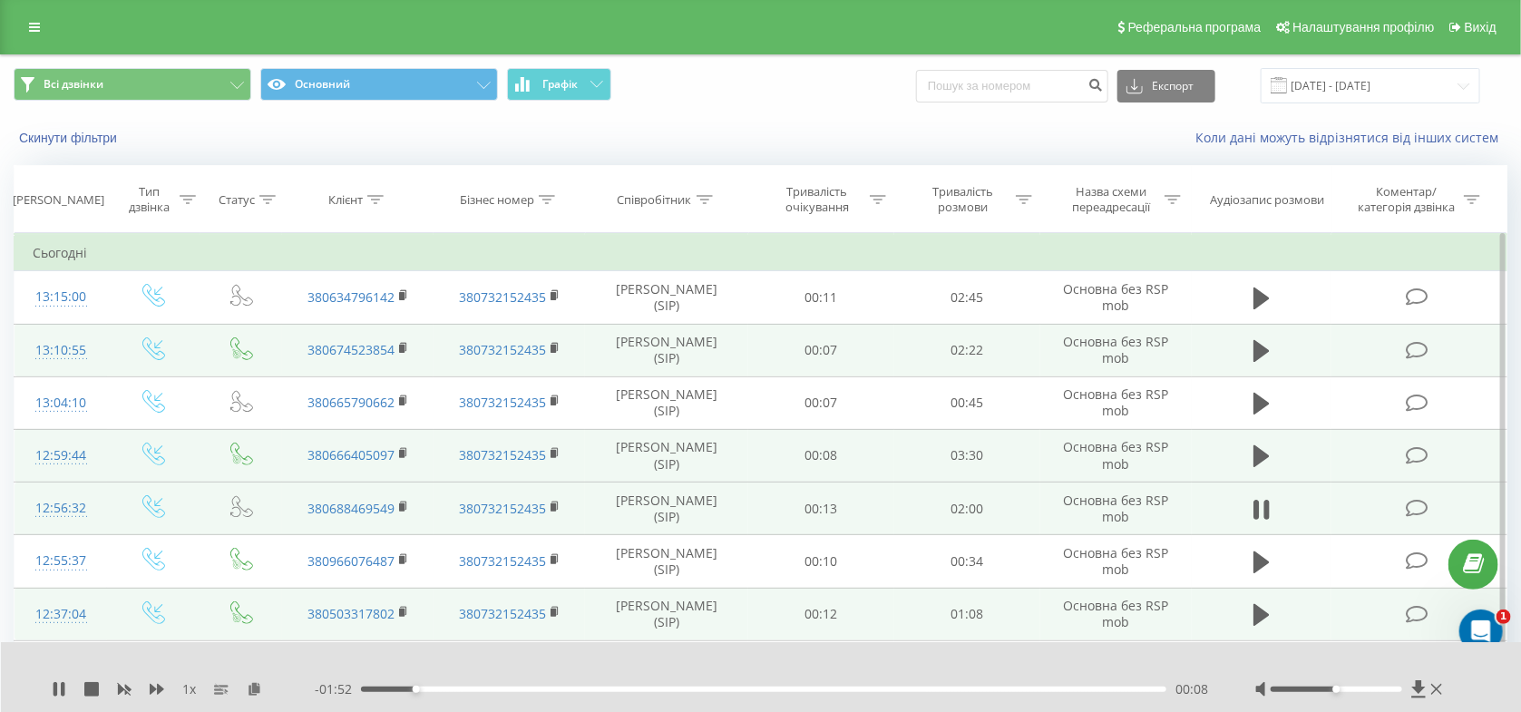
scroll to position [192, 0]
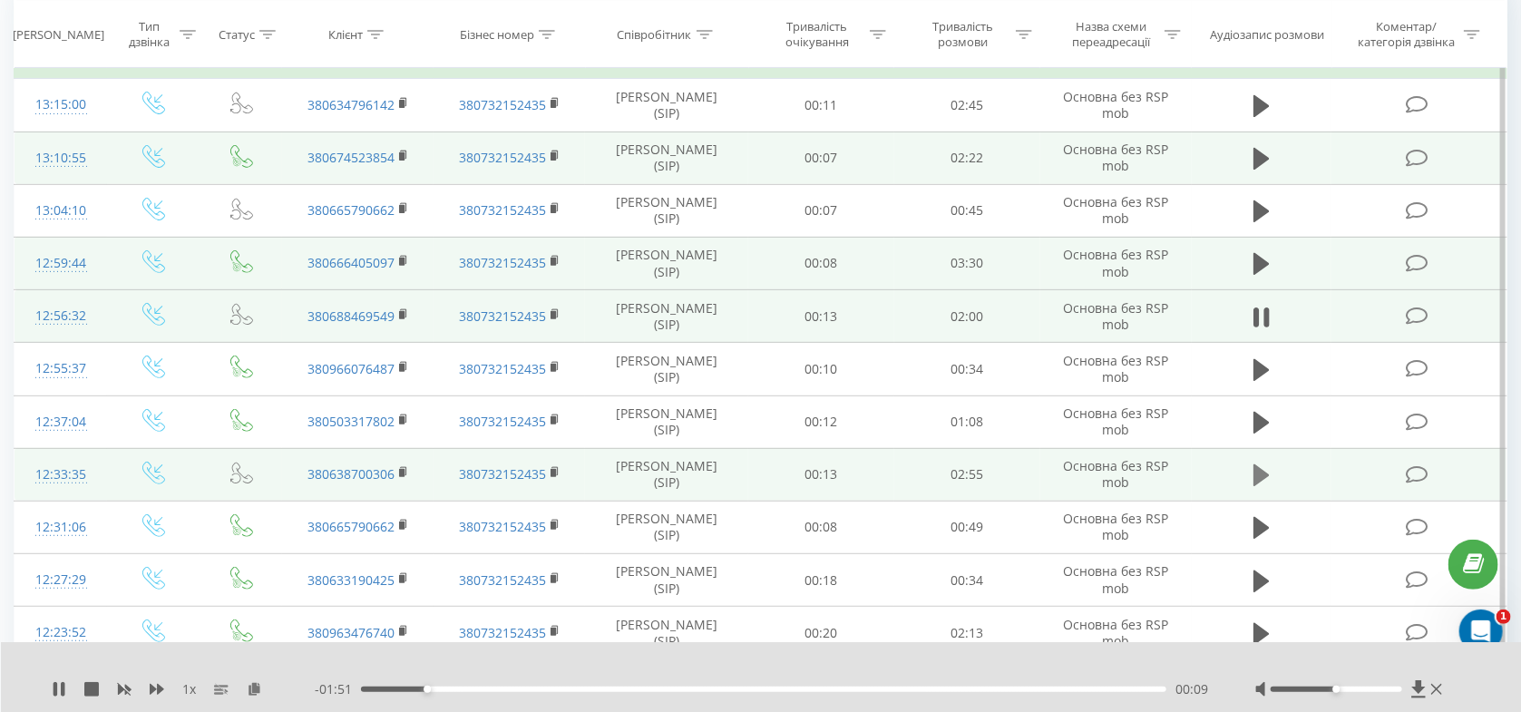
click at [1253, 484] on icon at bounding box center [1261, 475] width 16 height 22
click at [382, 691] on div "00:00" at bounding box center [763, 688] width 805 height 5
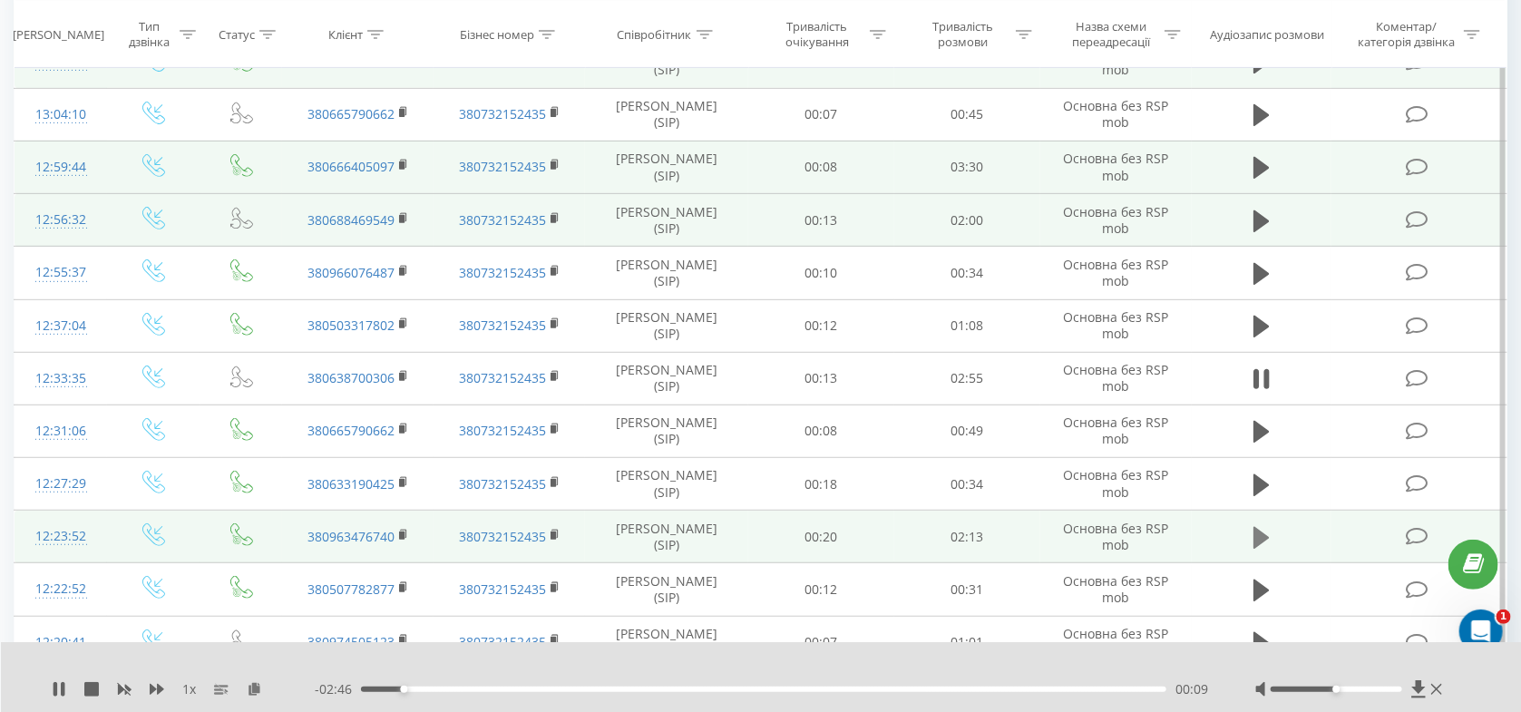
click at [1264, 540] on icon at bounding box center [1261, 538] width 16 height 22
click at [382, 688] on div "00:00" at bounding box center [763, 688] width 805 height 5
click at [59, 691] on icon at bounding box center [59, 689] width 15 height 15
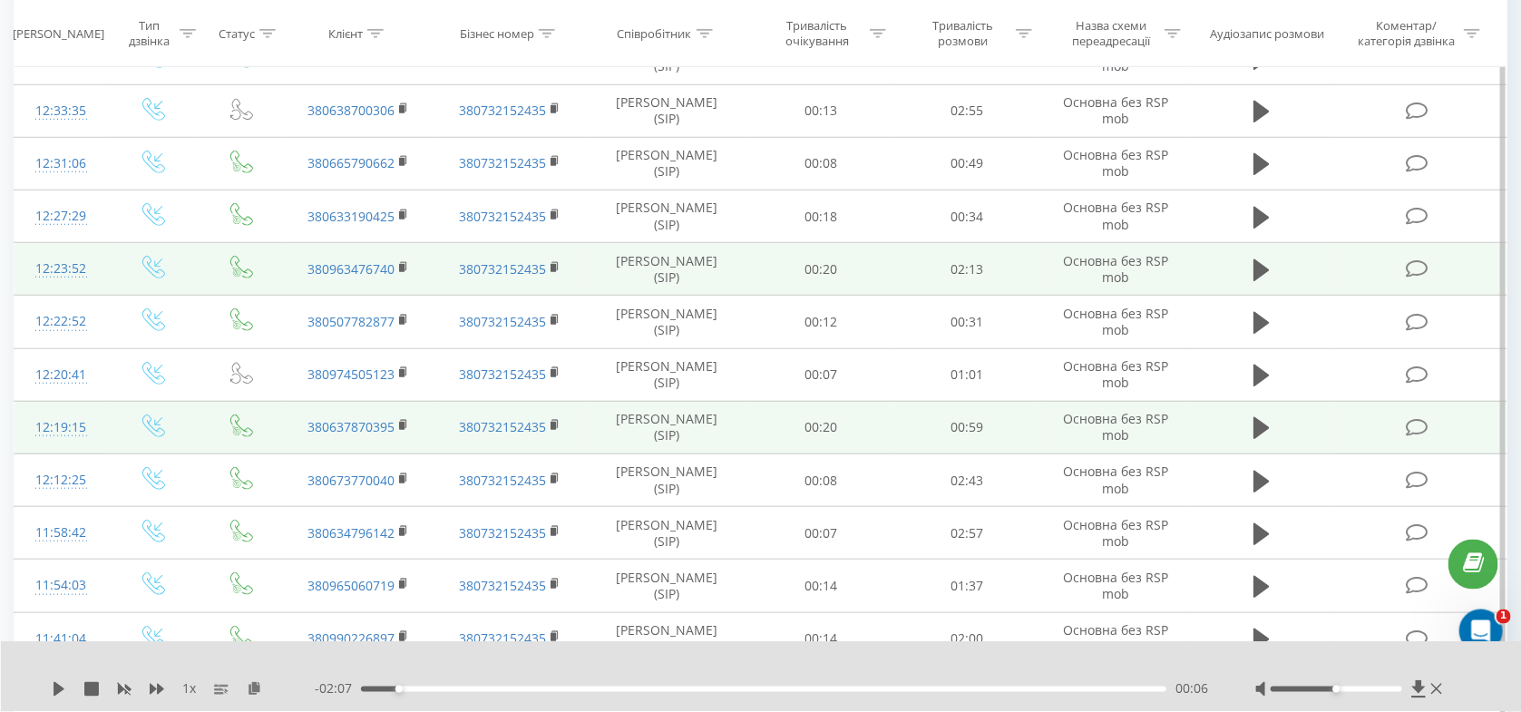
scroll to position [577, 0]
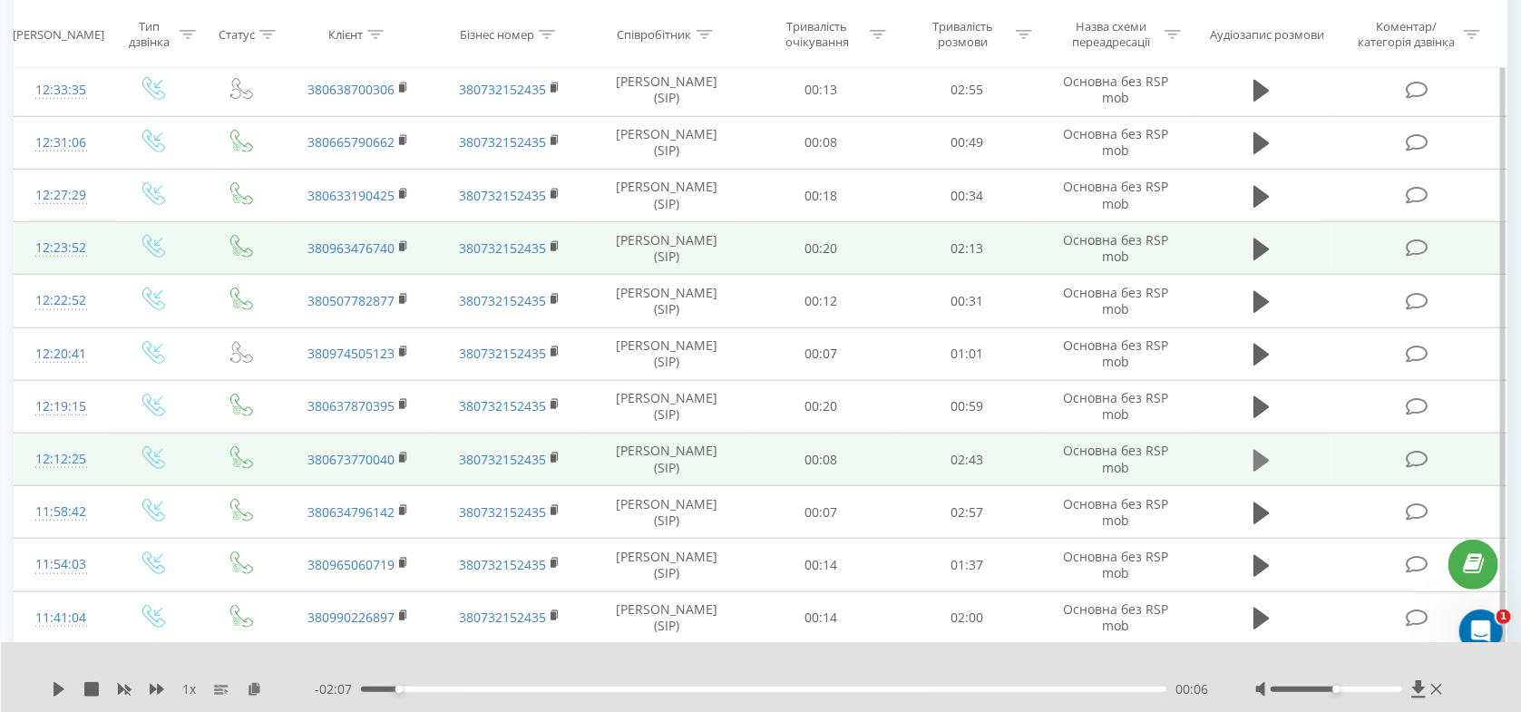
click at [1257, 464] on icon at bounding box center [1261, 460] width 16 height 22
click at [381, 686] on div "- 02:42 00:01 00:01" at bounding box center [762, 689] width 895 height 18
click at [391, 688] on div "00:06" at bounding box center [763, 688] width 805 height 5
click at [402, 688] on div "00:06" at bounding box center [763, 688] width 805 height 5
click at [1267, 462] on icon at bounding box center [1266, 461] width 5 height 20
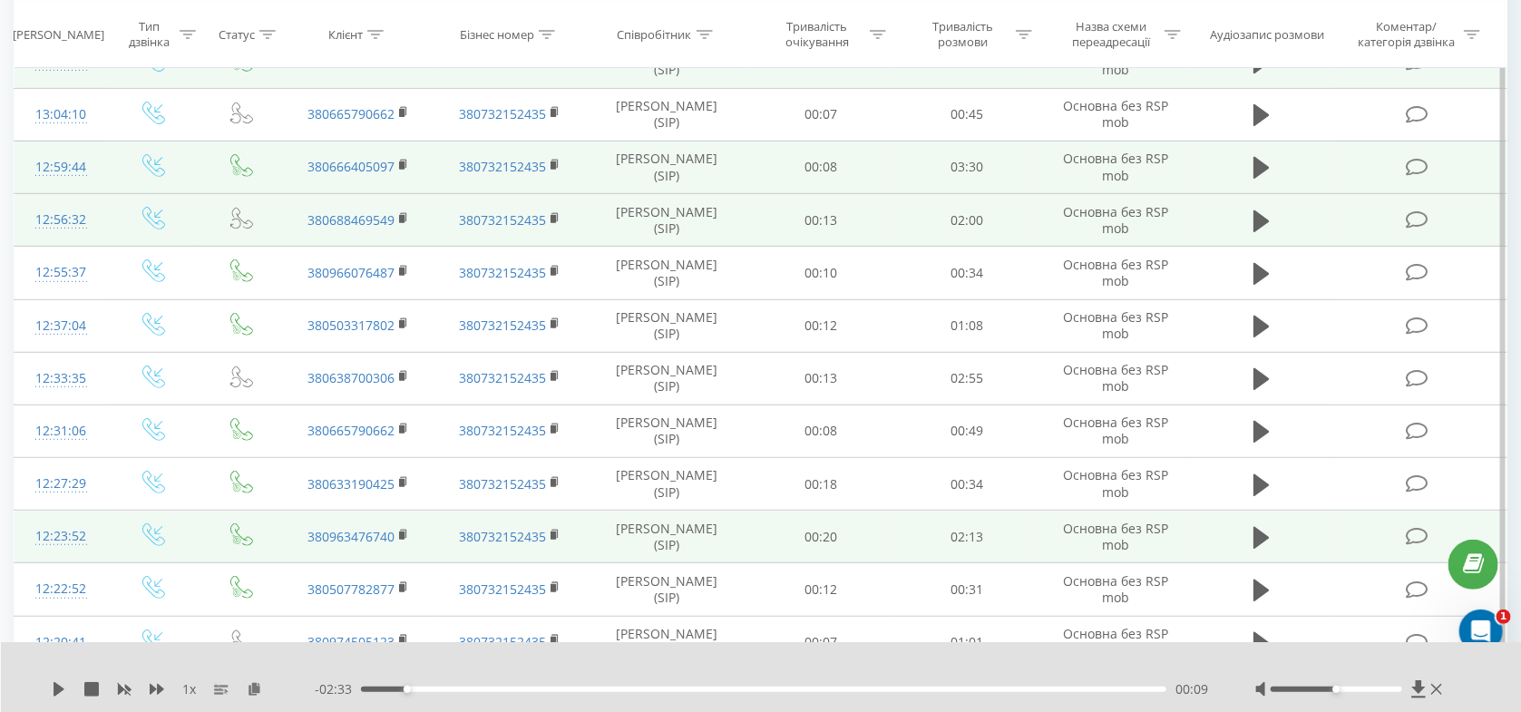
scroll to position [0, 0]
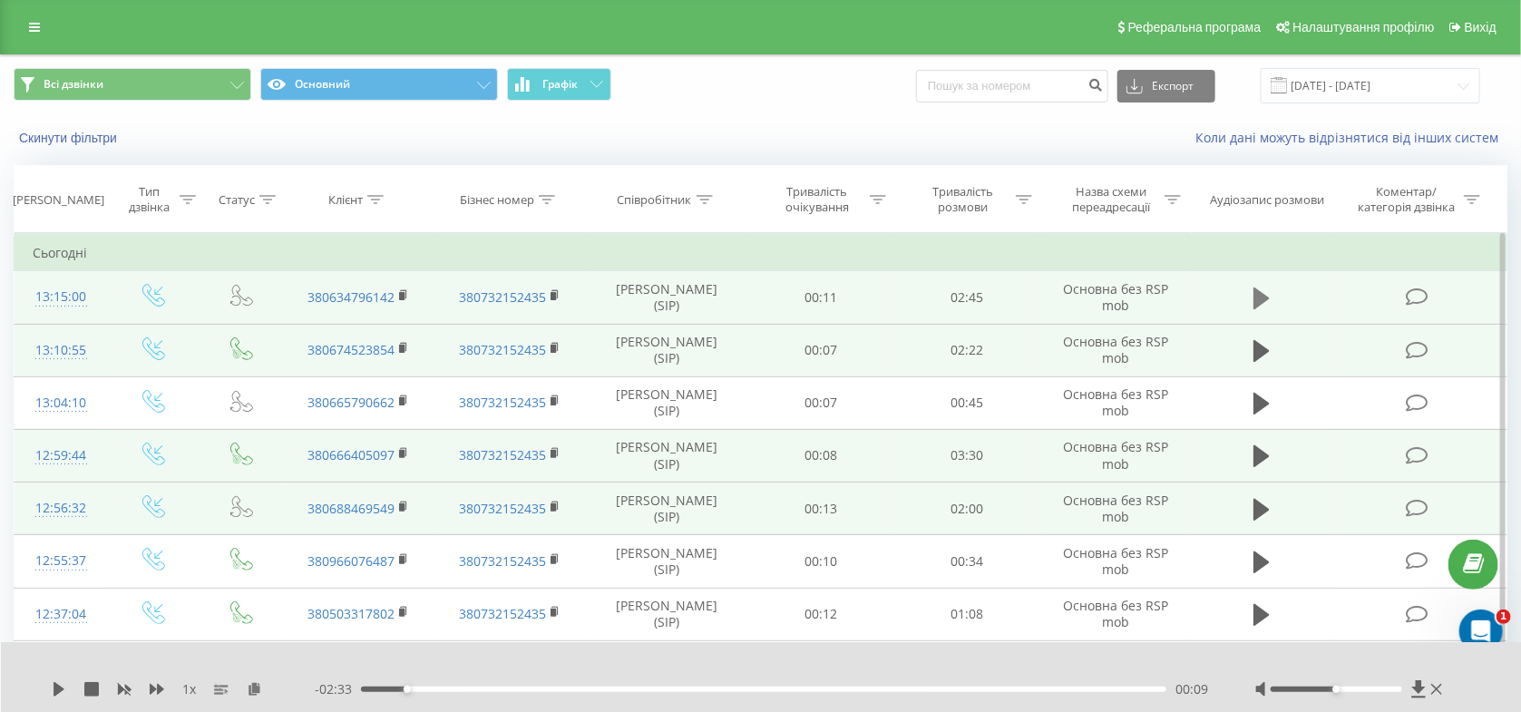
click at [1264, 298] on icon at bounding box center [1261, 298] width 16 height 22
click at [383, 688] on div "00:04" at bounding box center [763, 688] width 805 height 5
click at [1263, 303] on icon at bounding box center [1261, 298] width 16 height 25
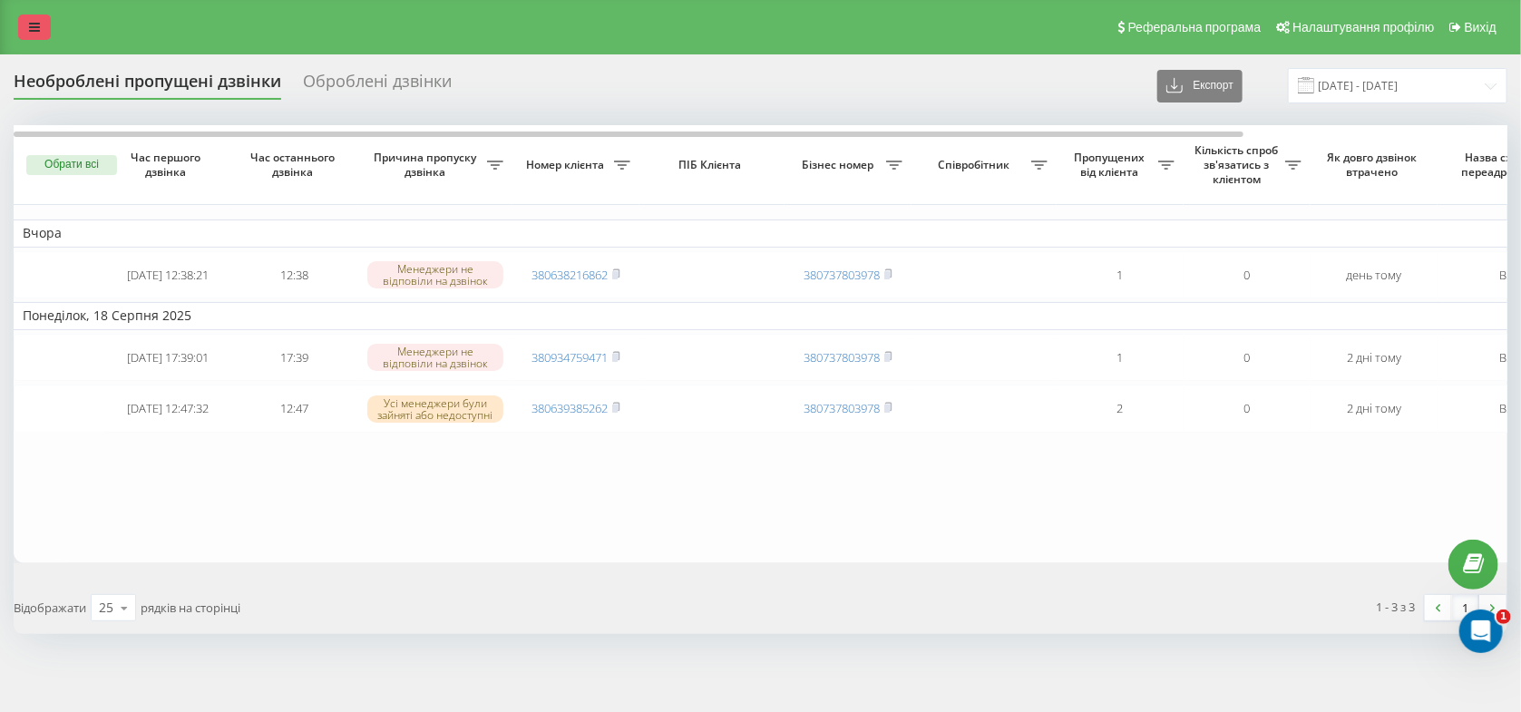
click at [35, 24] on icon at bounding box center [34, 27] width 11 height 13
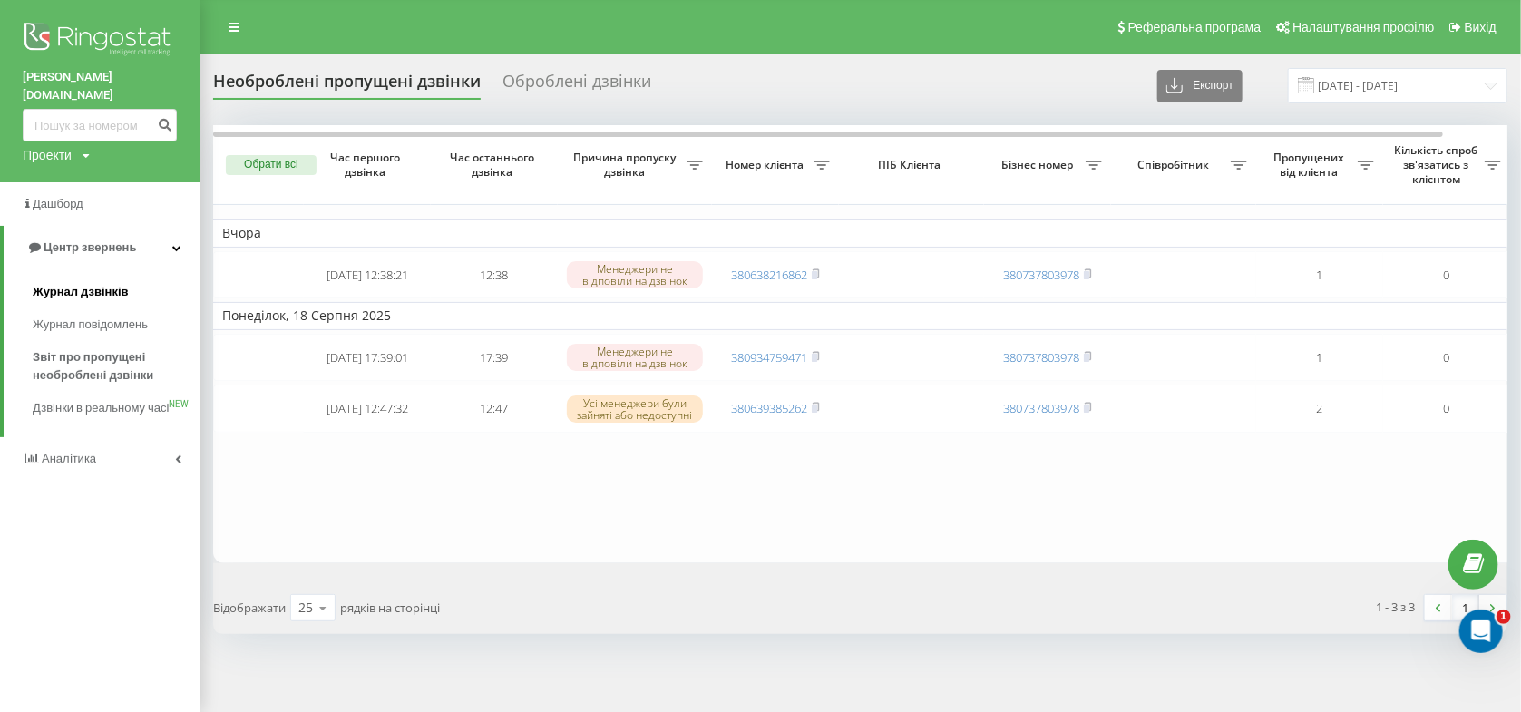
click at [92, 283] on span "Журнал дзвінків" at bounding box center [81, 292] width 96 height 18
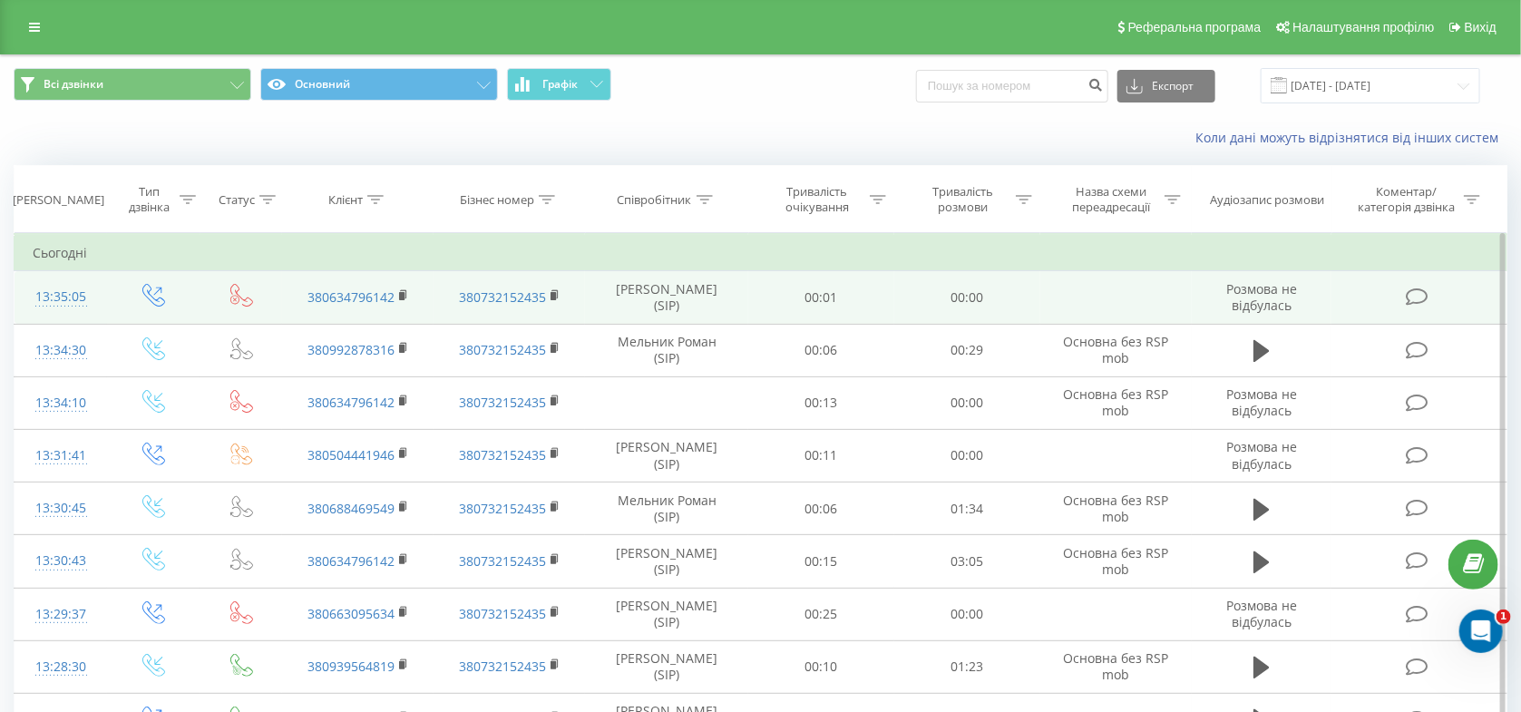
click at [748, 297] on td "[PERSON_NAME] (SIP)" at bounding box center [666, 297] width 163 height 53
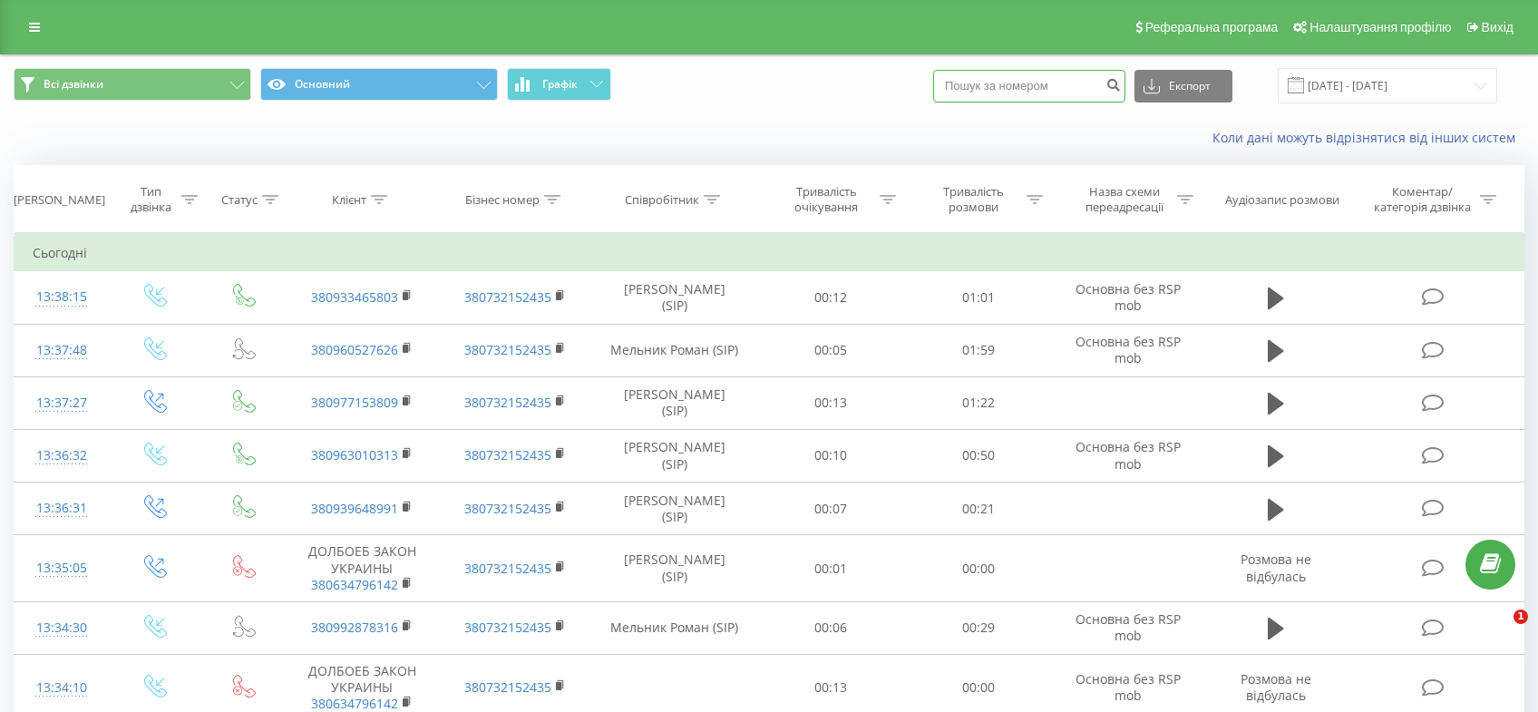
click at [1082, 92] on input at bounding box center [1029, 86] width 192 height 33
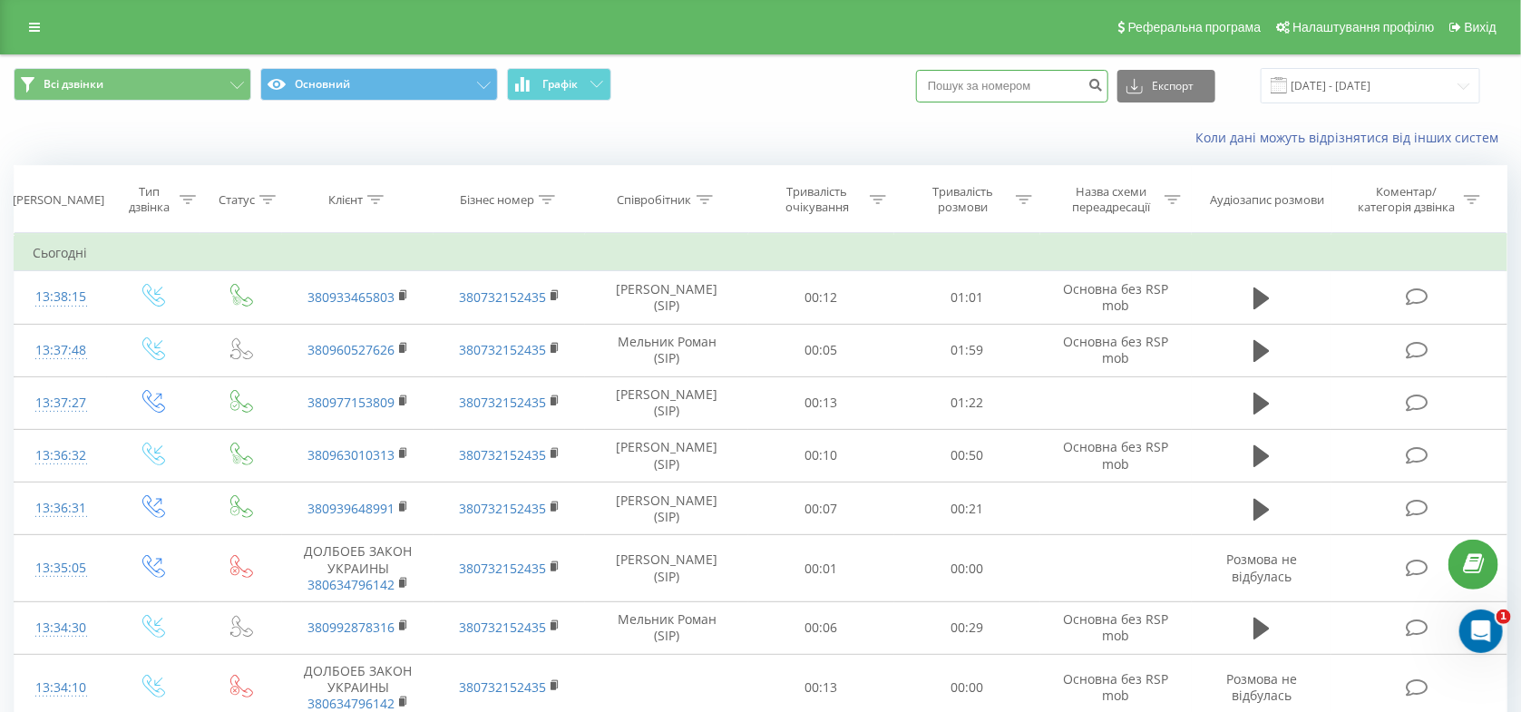
paste input "380963010313"
type input "380963010313"
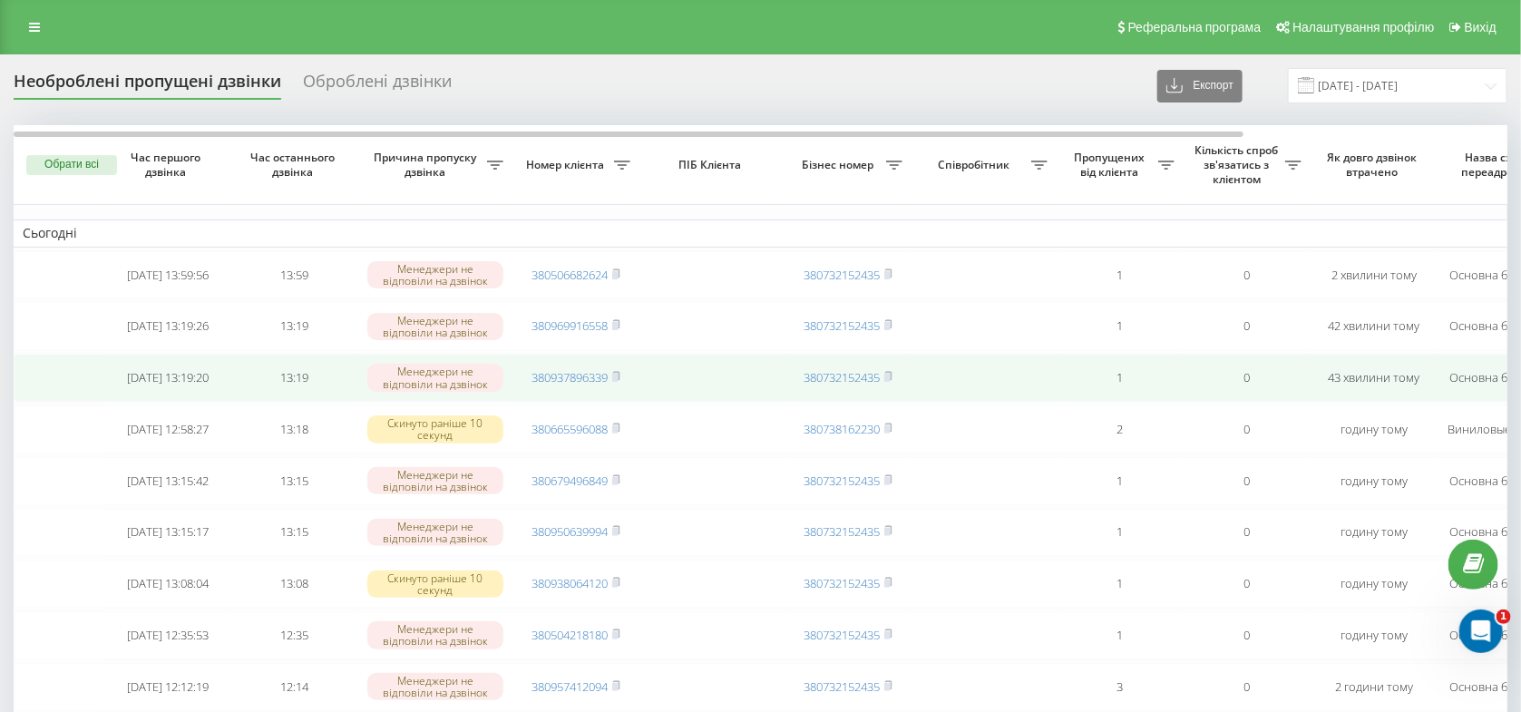
scroll to position [481, 0]
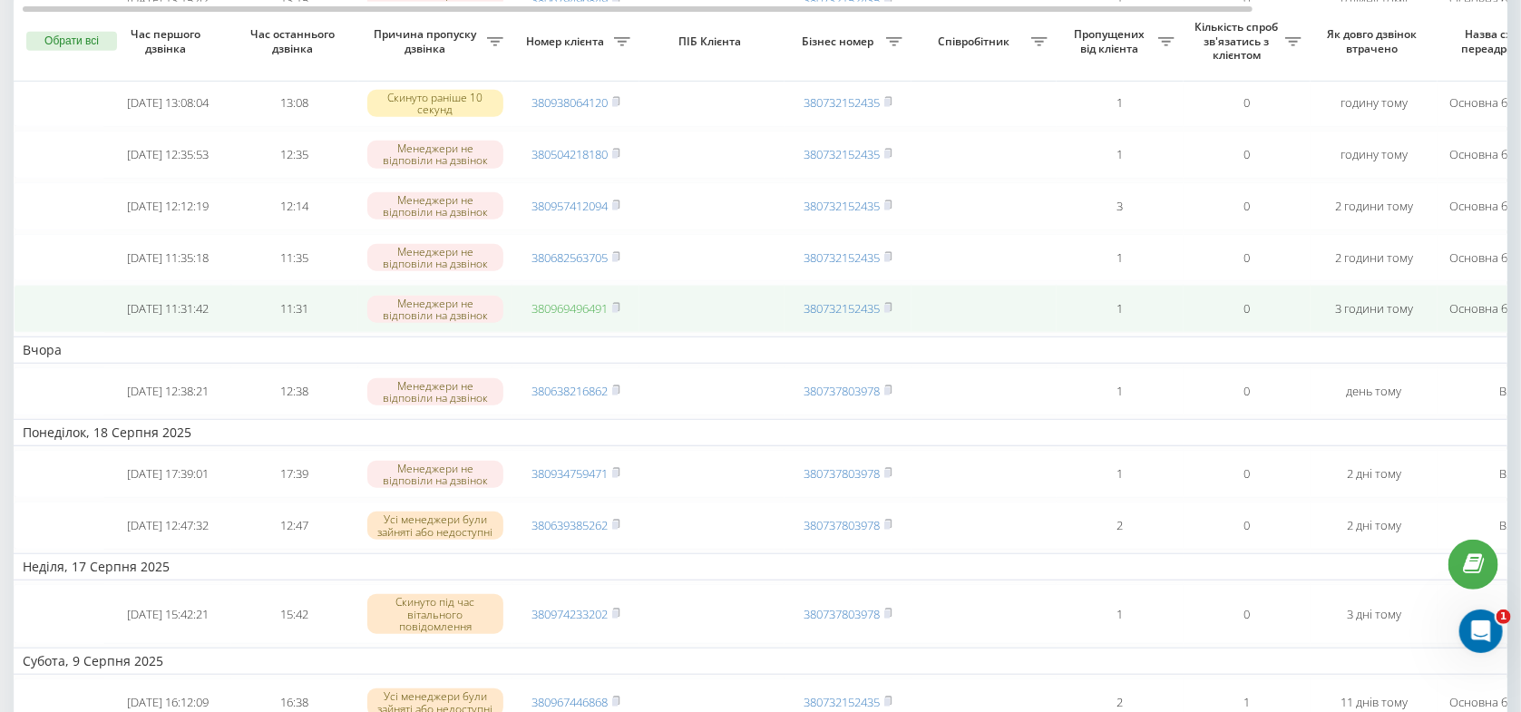
click at [559, 316] on link "380969496491" at bounding box center [569, 308] width 76 height 16
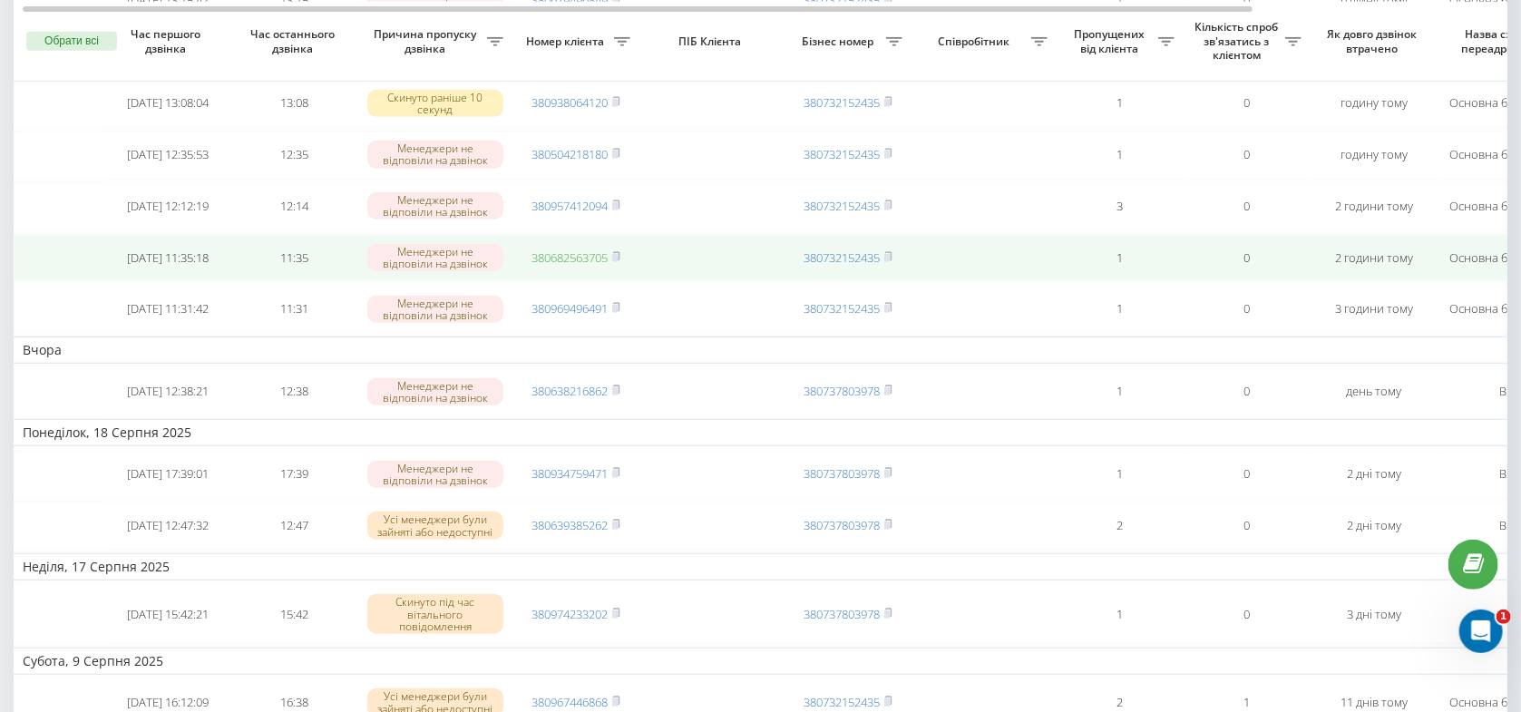
click at [577, 266] on link "380682563705" at bounding box center [569, 257] width 76 height 16
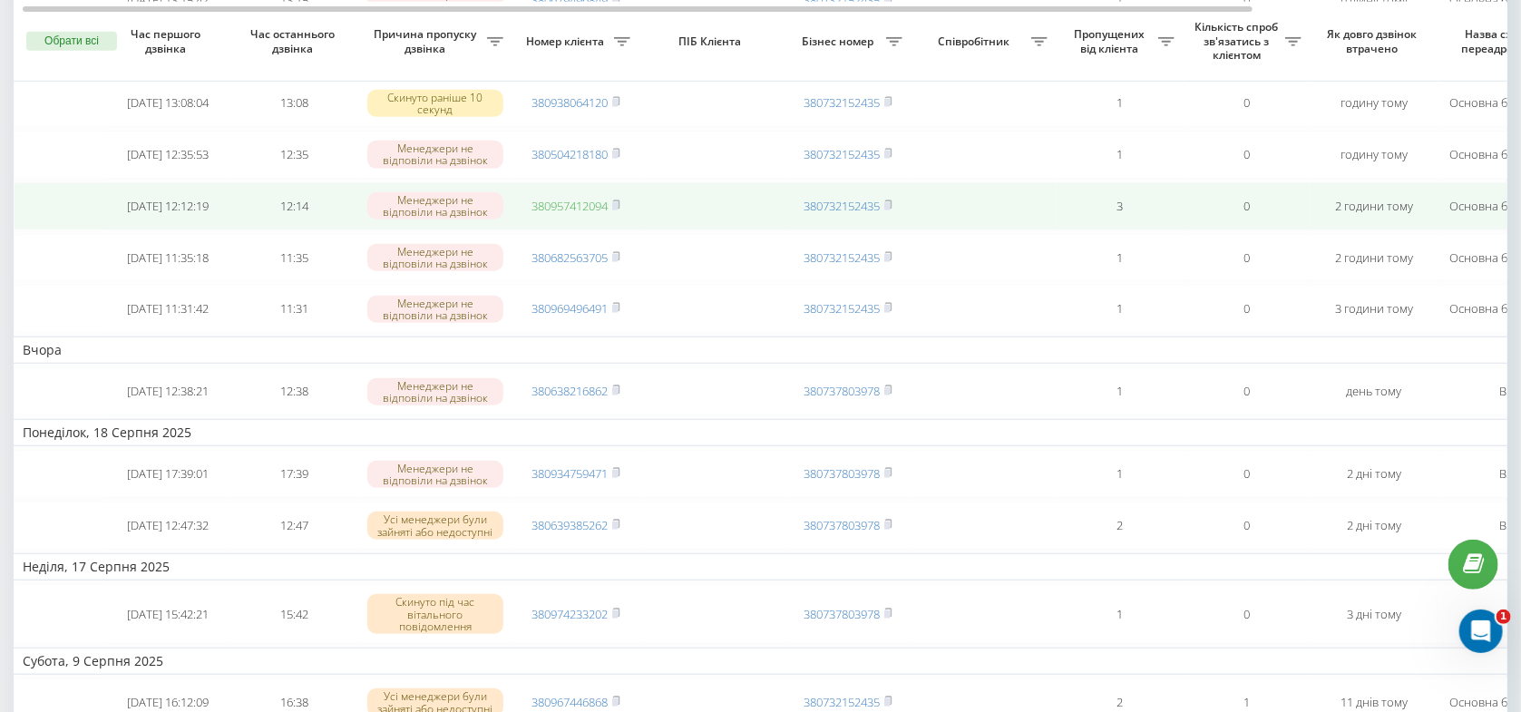
click at [597, 214] on link "380957412094" at bounding box center [569, 206] width 76 height 16
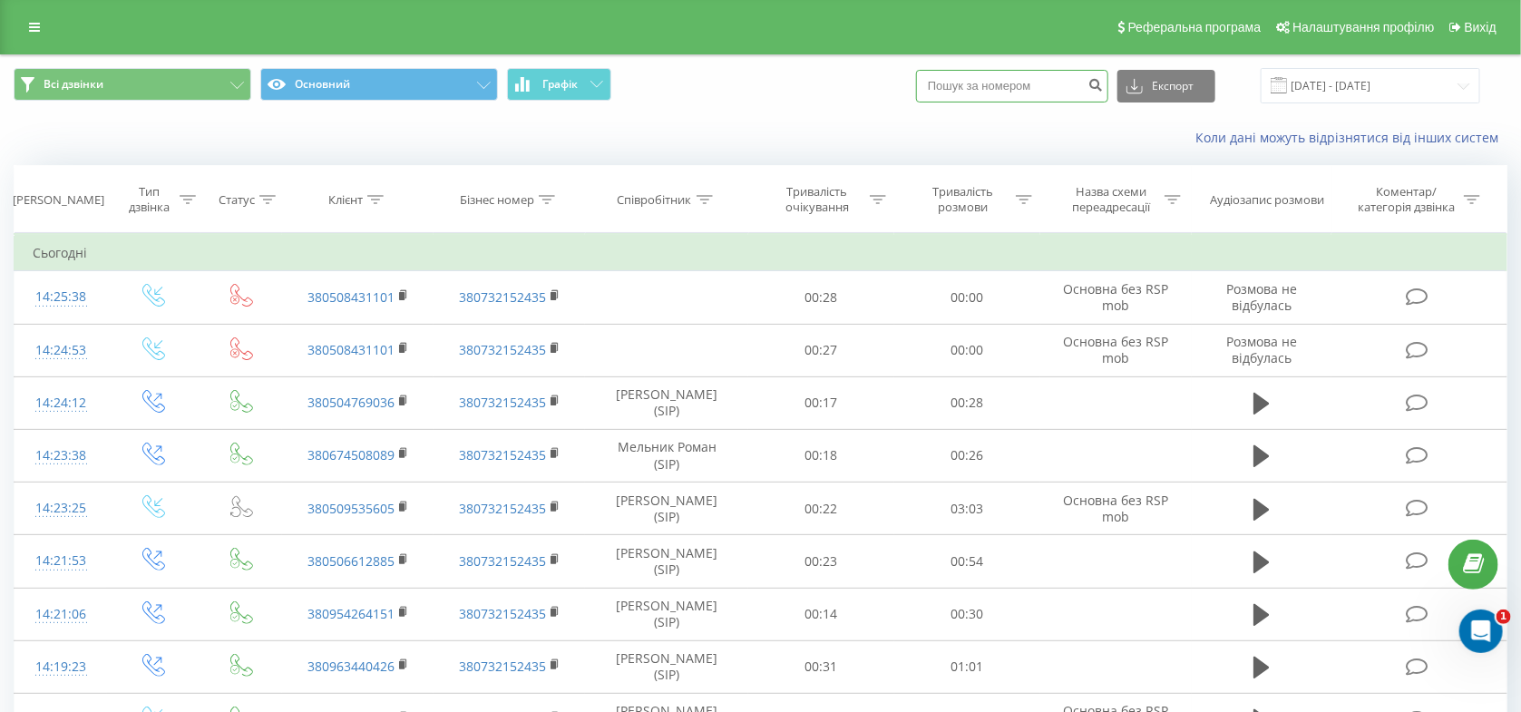
click at [1038, 76] on input at bounding box center [1012, 86] width 192 height 33
paste input "380992729479"
type input "380992729479"
